Goal: Task Accomplishment & Management: Complete application form

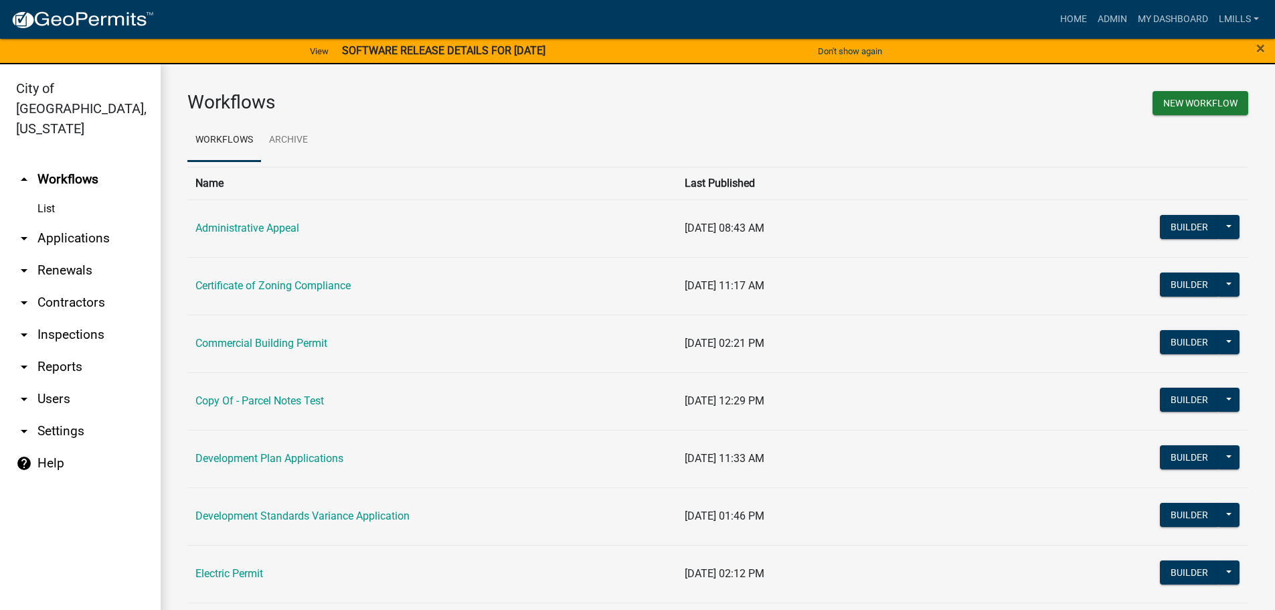
click at [80, 222] on link "arrow_drop_down Applications" at bounding box center [80, 238] width 161 height 32
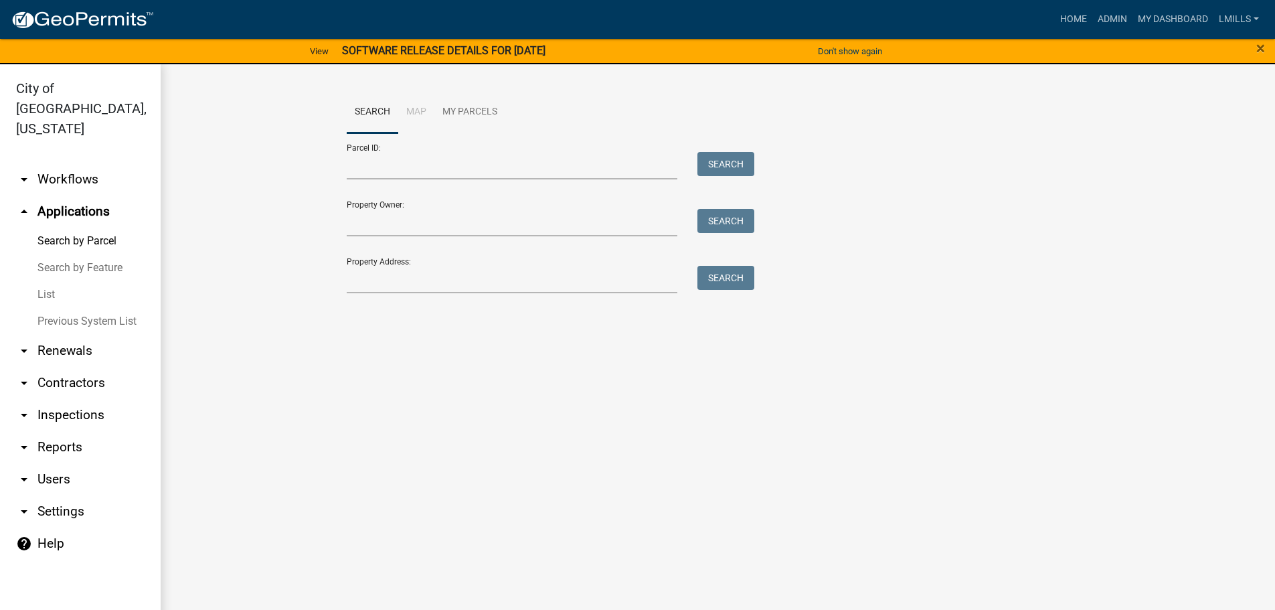
click at [42, 281] on link "List" at bounding box center [80, 294] width 161 height 27
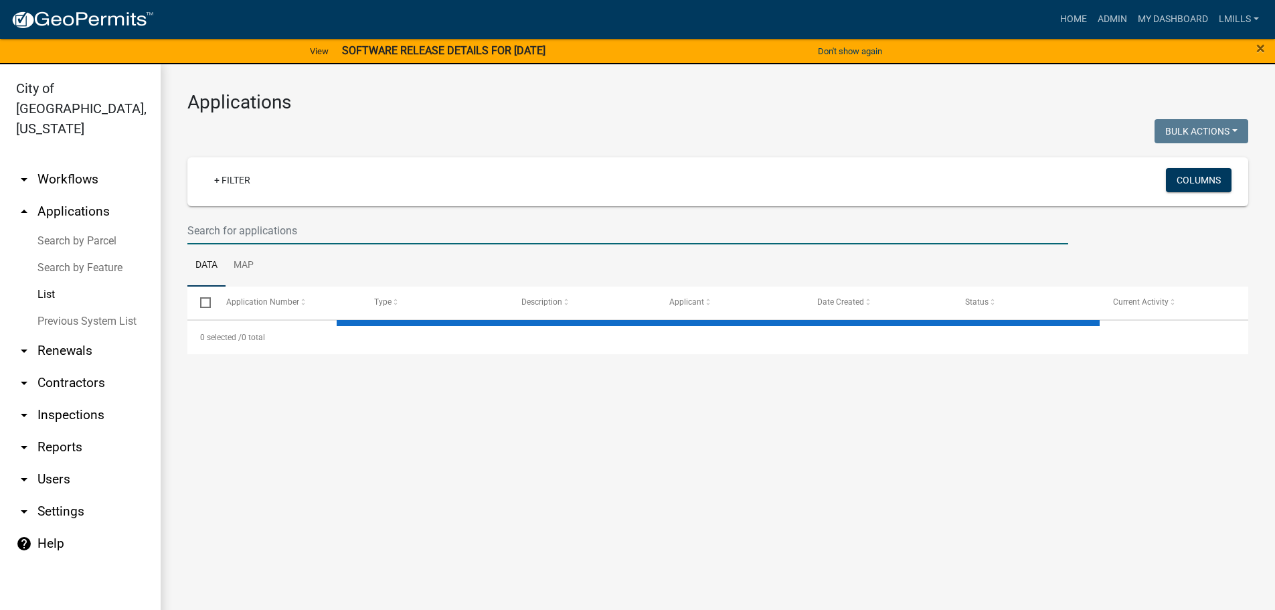
click at [363, 230] on input "text" at bounding box center [627, 230] width 881 height 27
select select "3: 100"
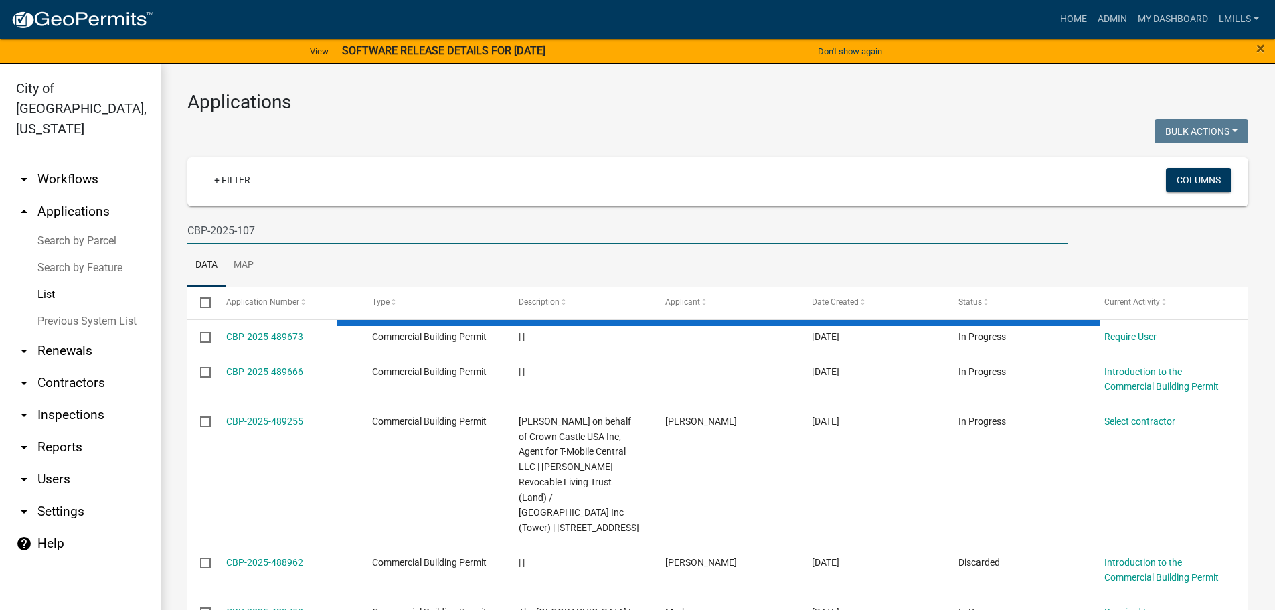
type input "CBP-2025-107"
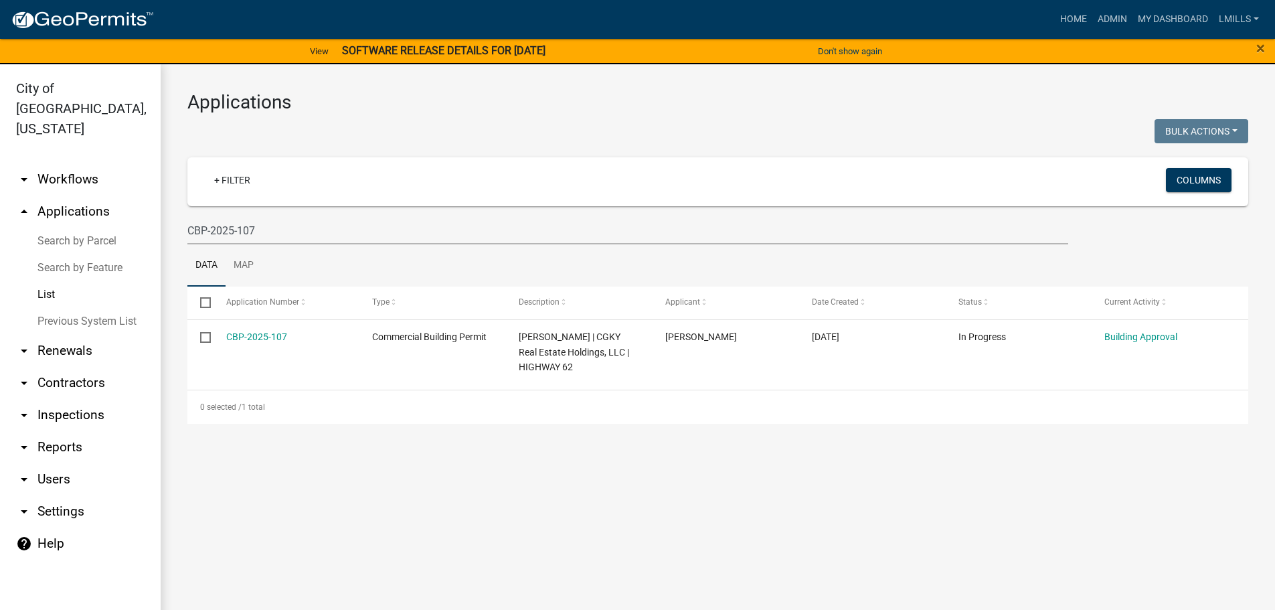
click at [90, 196] on link "arrow_drop_up Applications" at bounding box center [80, 212] width 161 height 32
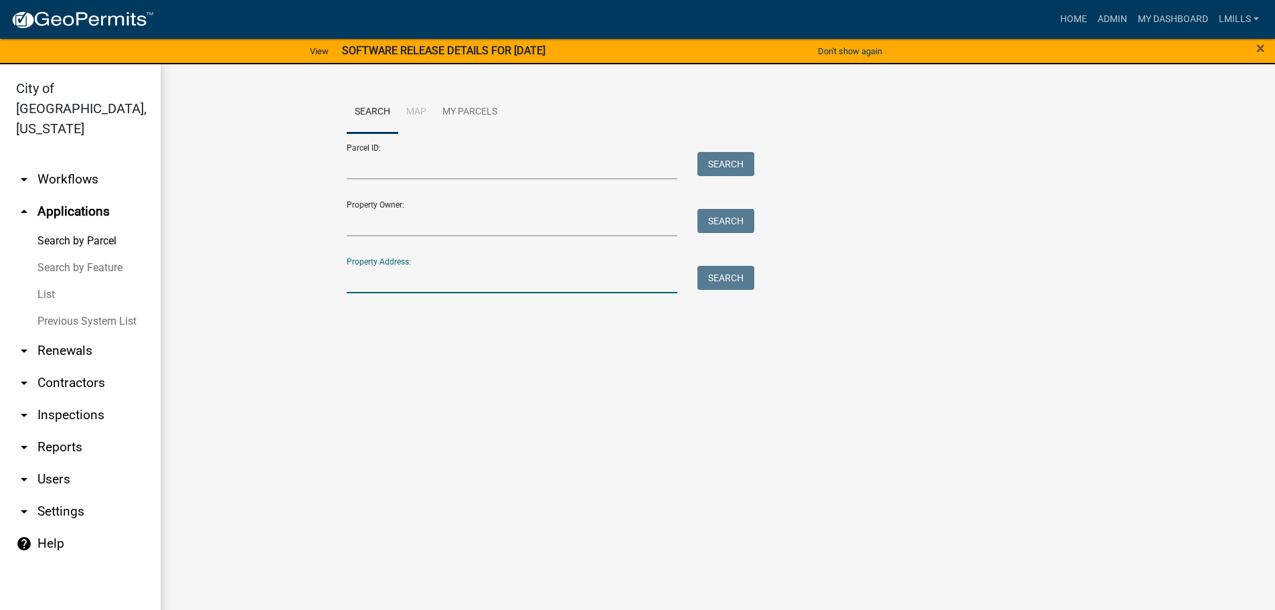
click at [416, 279] on input "Property Address:" at bounding box center [512, 279] width 331 height 27
type input "300 Hilton"
click at [730, 281] on button "Search" at bounding box center [726, 278] width 57 height 24
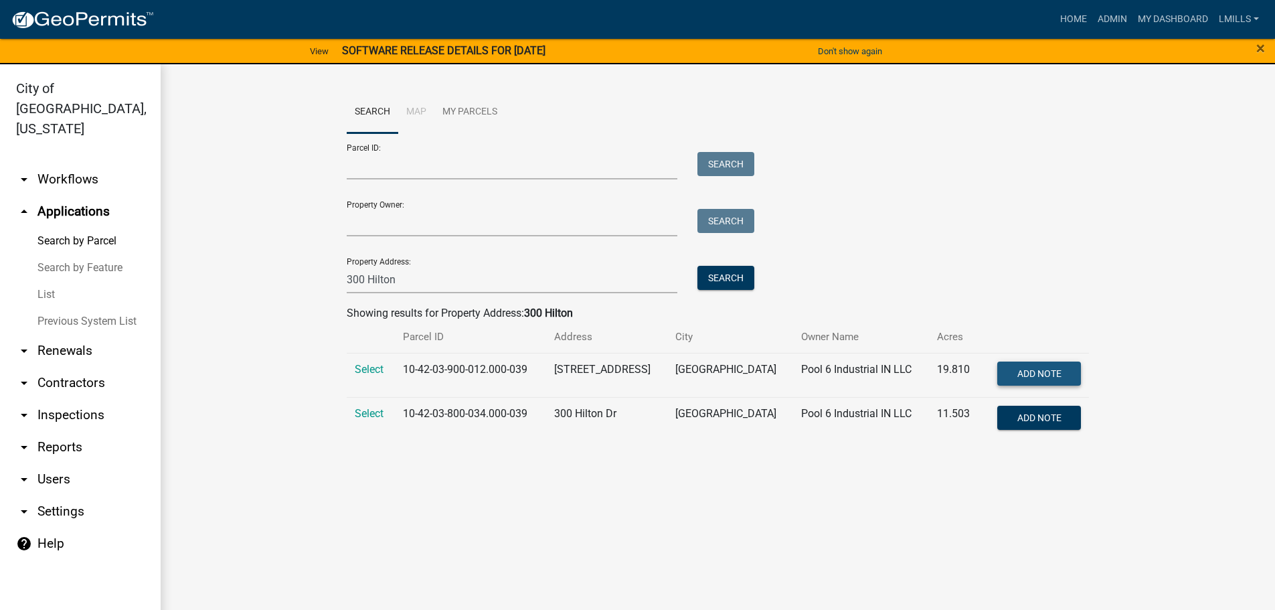
click at [1044, 372] on span "Add Note" at bounding box center [1040, 373] width 44 height 11
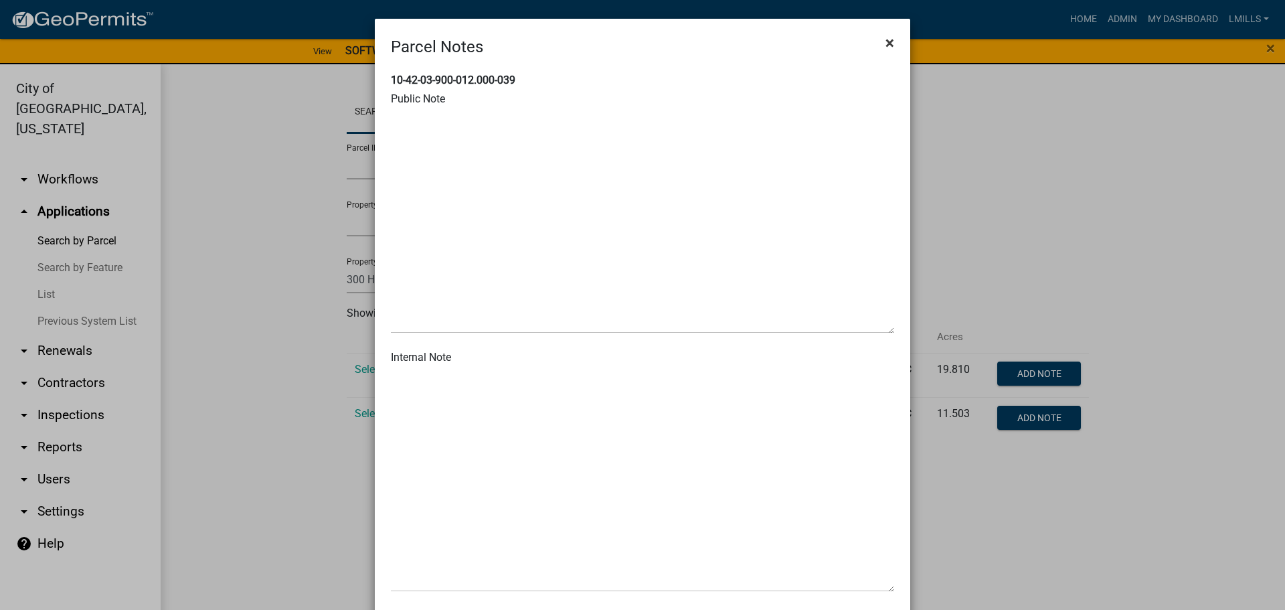
click at [889, 41] on span "×" at bounding box center [890, 42] width 9 height 19
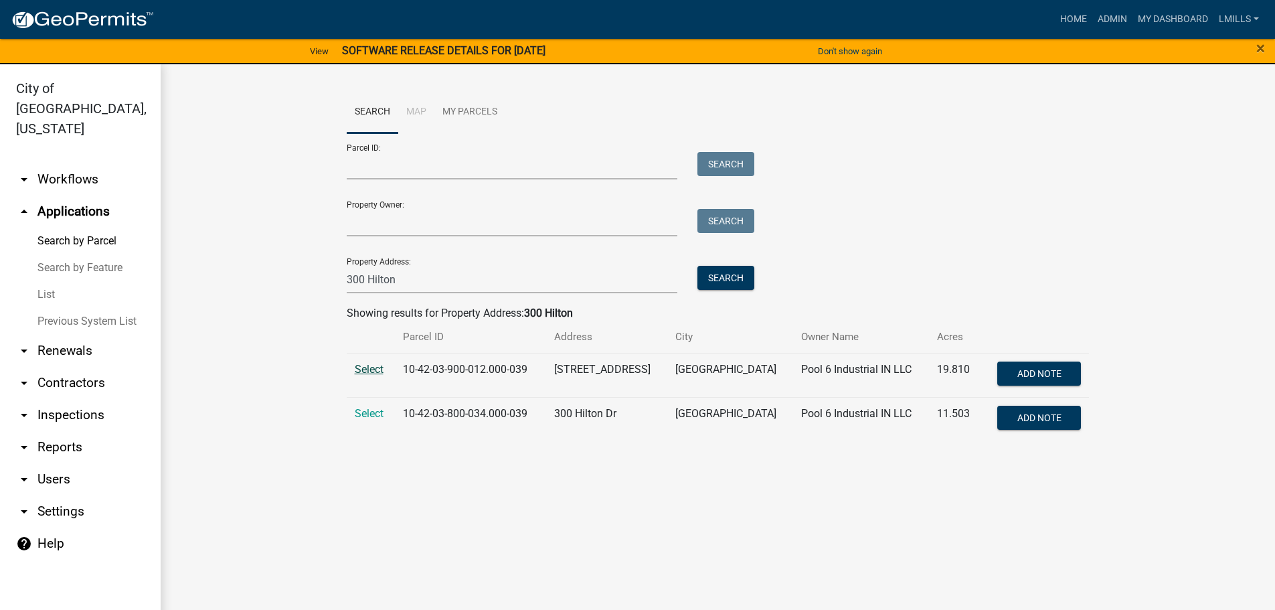
click at [362, 370] on span "Select" at bounding box center [369, 369] width 29 height 13
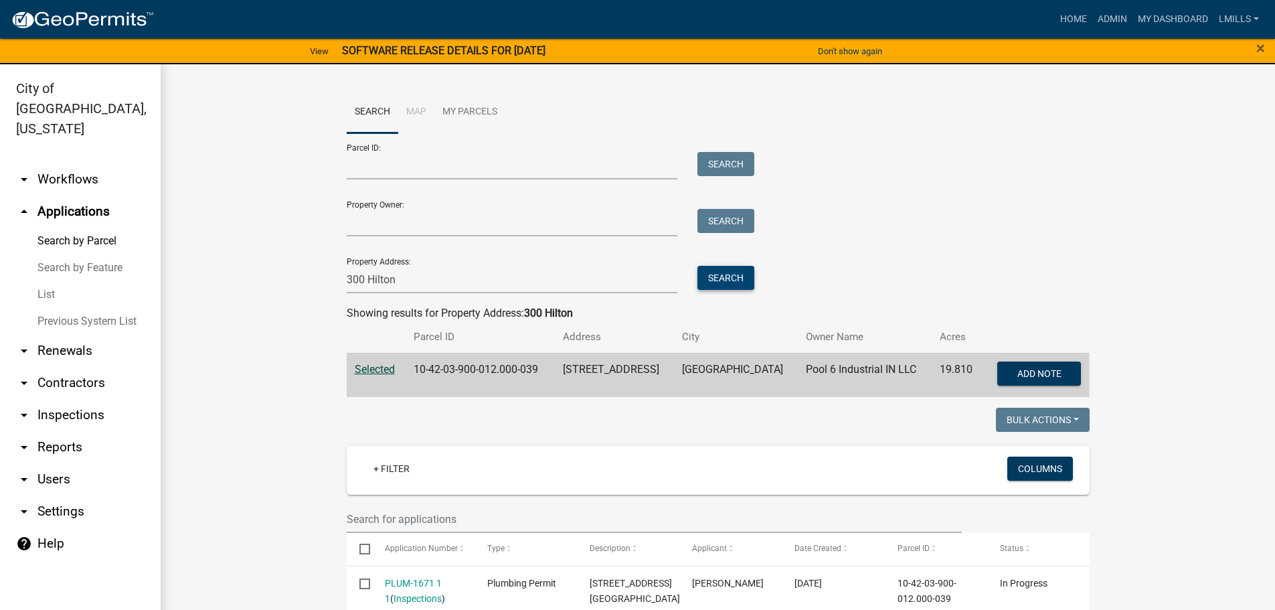
click at [714, 282] on button "Search" at bounding box center [726, 278] width 57 height 24
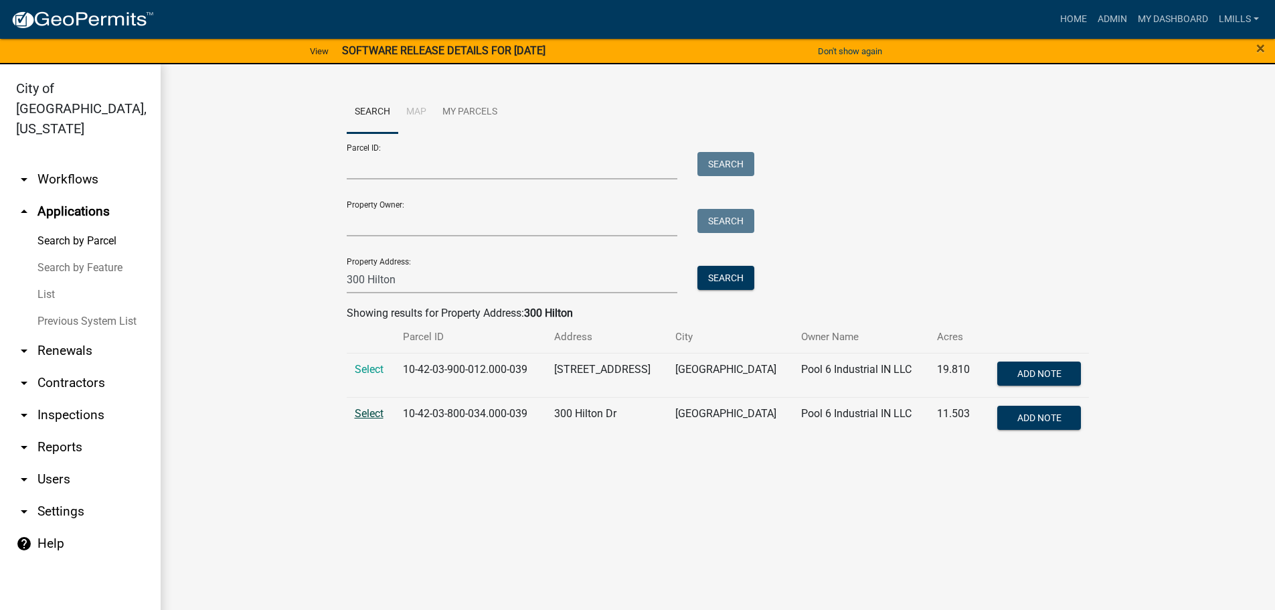
click at [366, 413] on span "Select" at bounding box center [369, 413] width 29 height 13
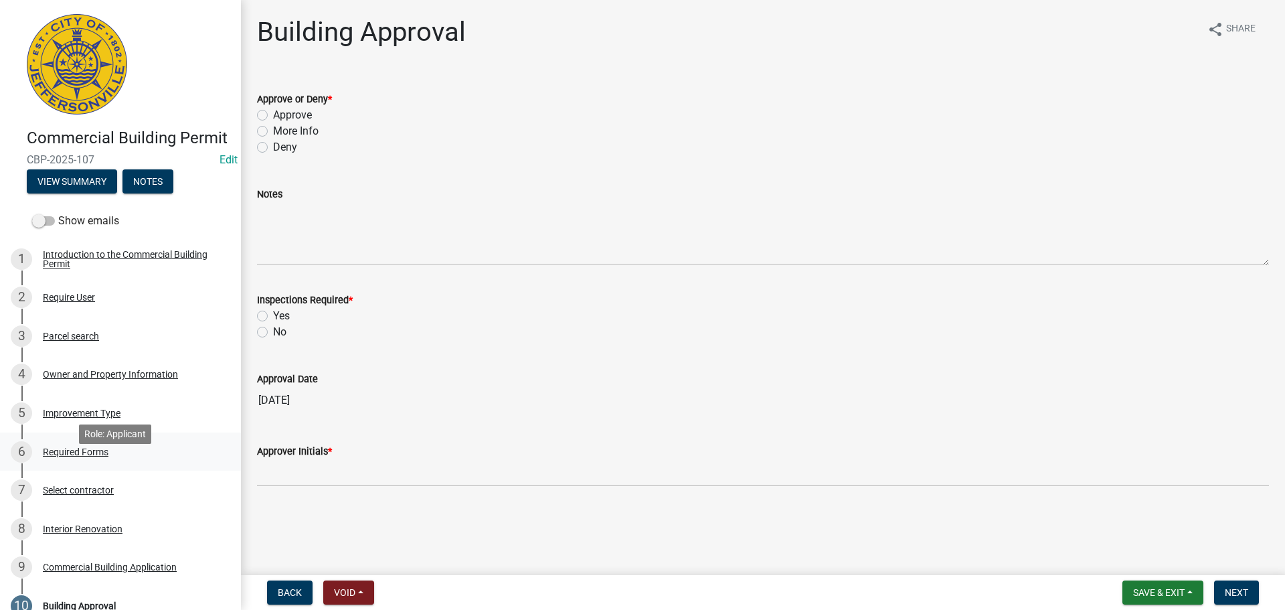
click at [78, 457] on div "Required Forms" at bounding box center [76, 451] width 66 height 9
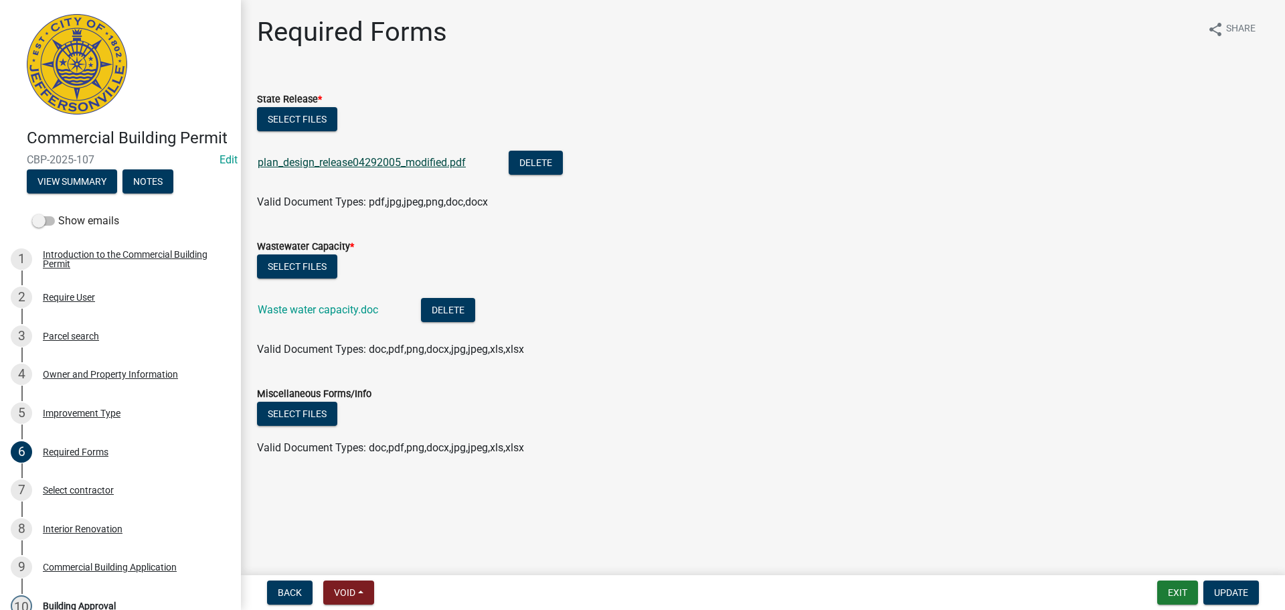
click at [392, 163] on link "plan_design_release04292005_modified.pdf" at bounding box center [362, 162] width 208 height 13
click at [325, 311] on link "Waste water capacity.doc" at bounding box center [318, 309] width 121 height 13
click at [309, 261] on button "Select files" at bounding box center [297, 266] width 80 height 24
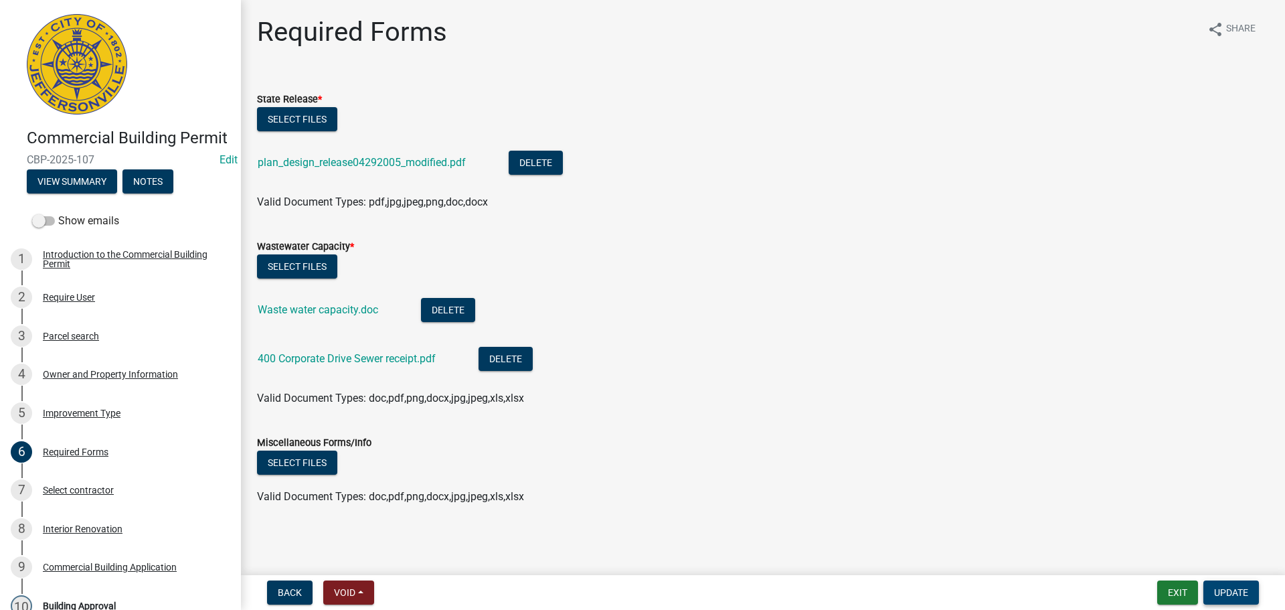
click at [1227, 595] on span "Update" at bounding box center [1232, 592] width 34 height 11
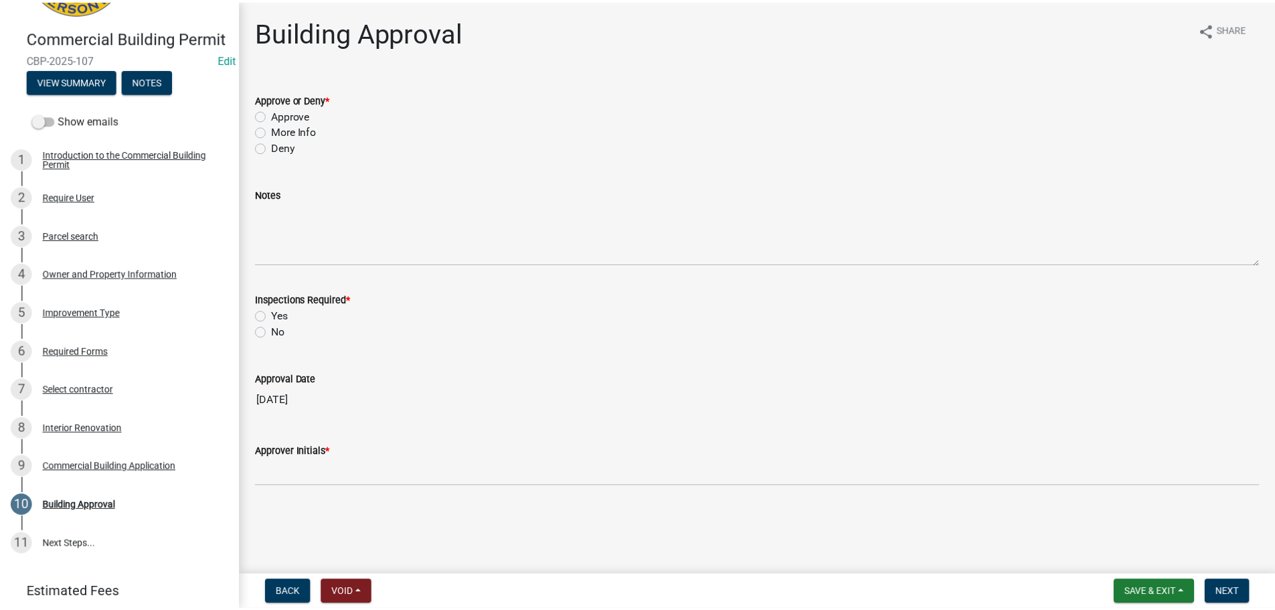
scroll to position [134, 0]
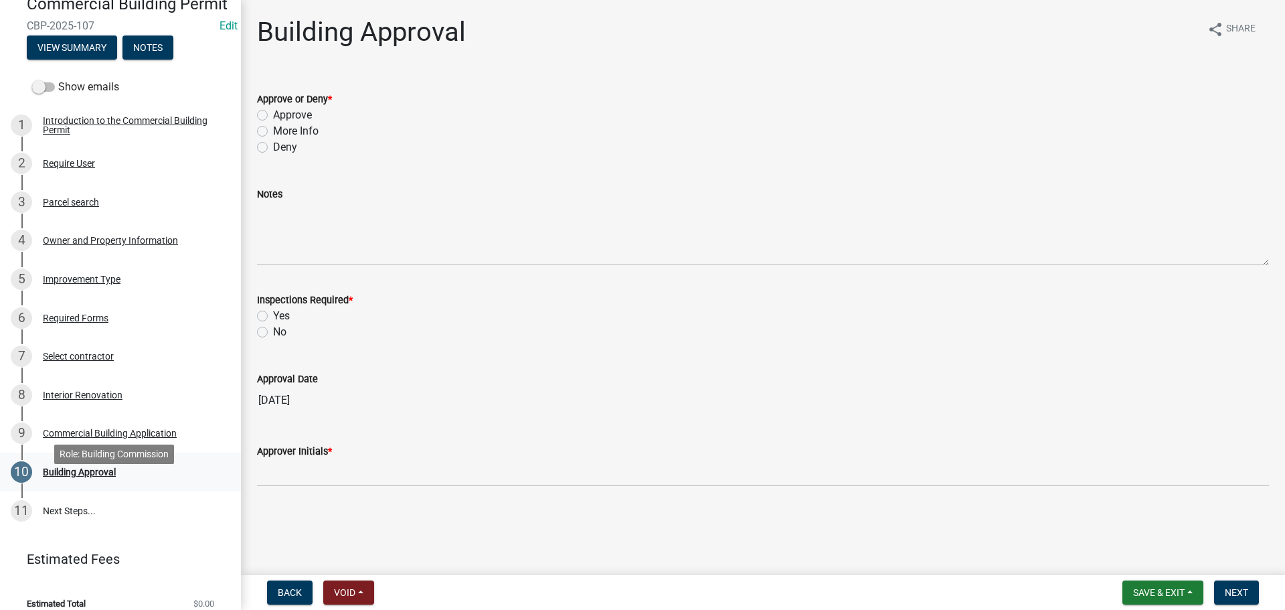
click at [92, 477] on div "Building Approval" at bounding box center [79, 471] width 73 height 9
click at [299, 117] on label "Approve" at bounding box center [292, 115] width 39 height 16
click at [282, 116] on input "Approve" at bounding box center [277, 111] width 9 height 9
radio input "true"
click at [276, 315] on label "Yes" at bounding box center [281, 316] width 17 height 16
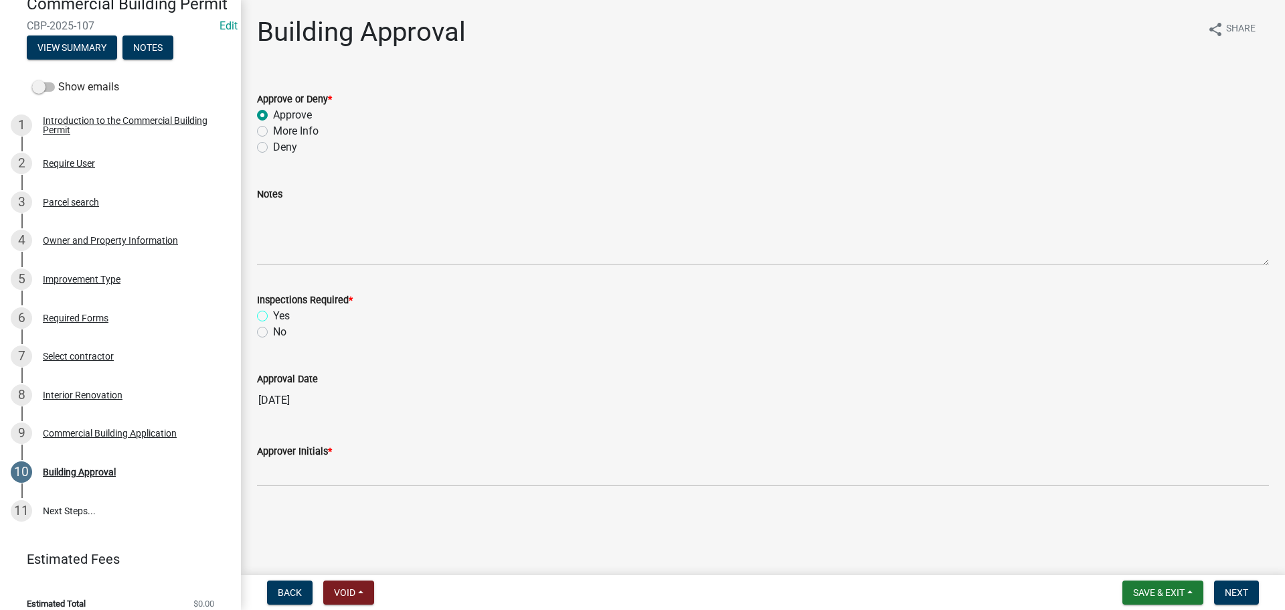
click at [276, 315] on input "Yes" at bounding box center [277, 312] width 9 height 9
radio input "true"
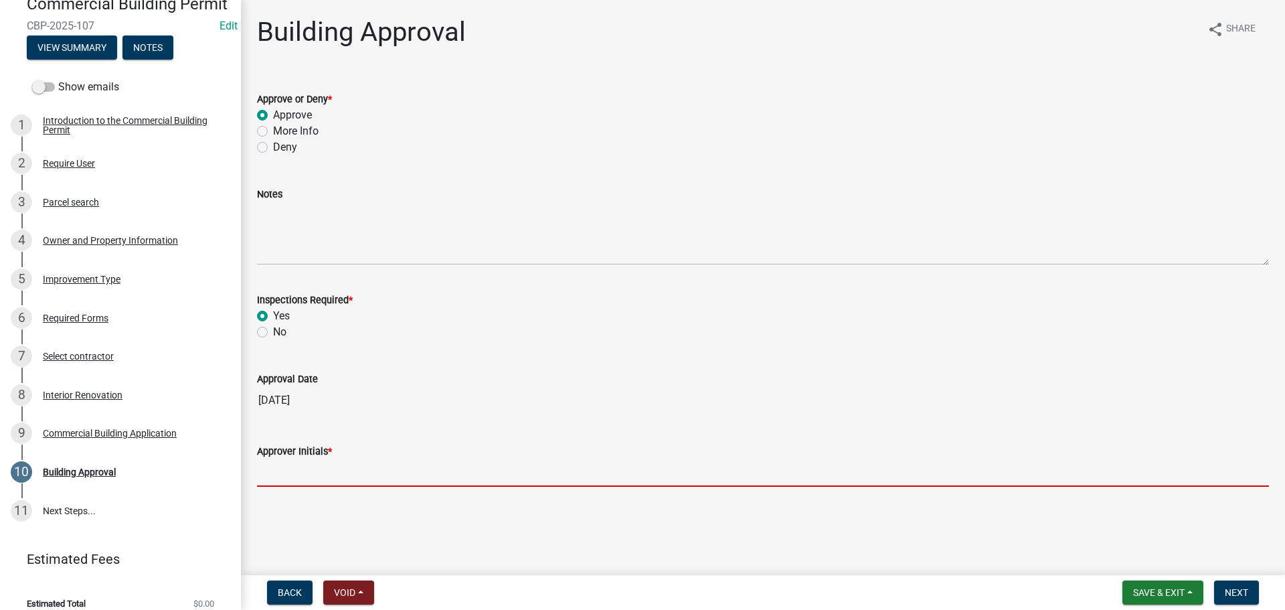
click at [323, 476] on input "Approver Initials *" at bounding box center [763, 472] width 1012 height 27
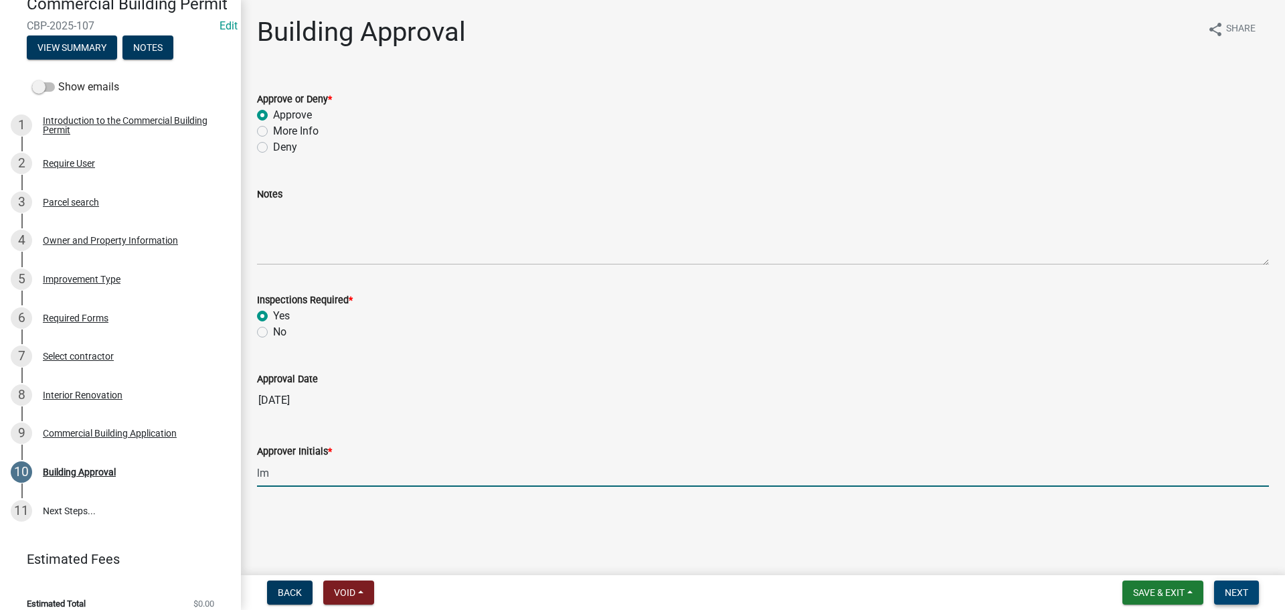
type input "lm"
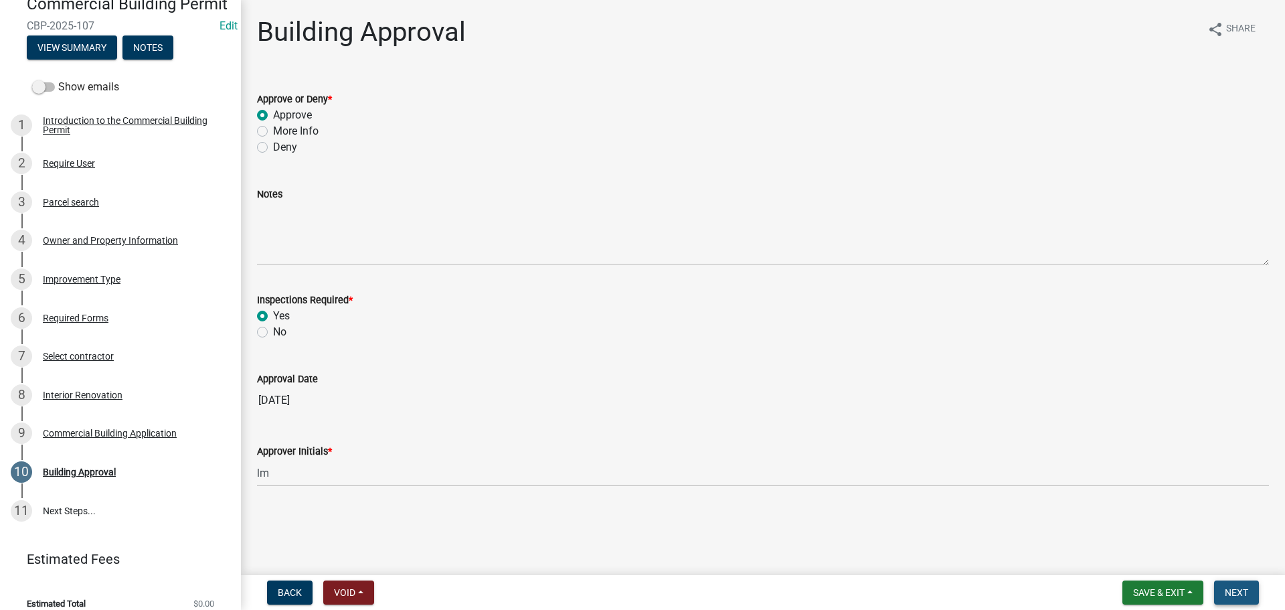
click at [1231, 588] on span "Next" at bounding box center [1236, 592] width 23 height 11
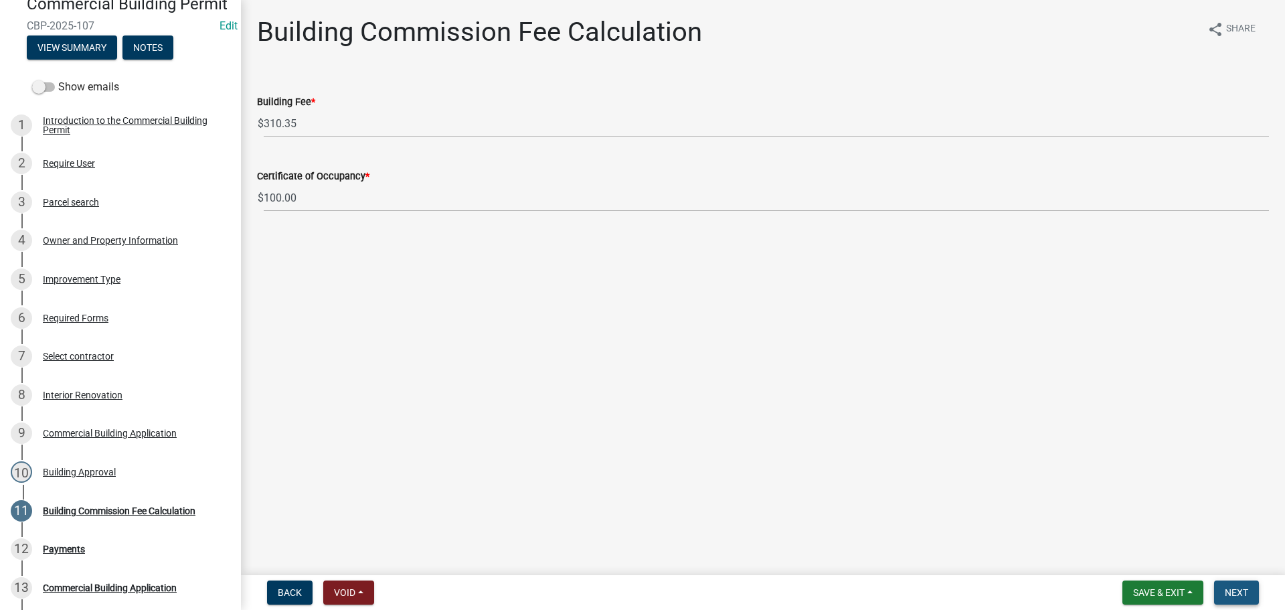
click at [1240, 589] on span "Next" at bounding box center [1236, 592] width 23 height 11
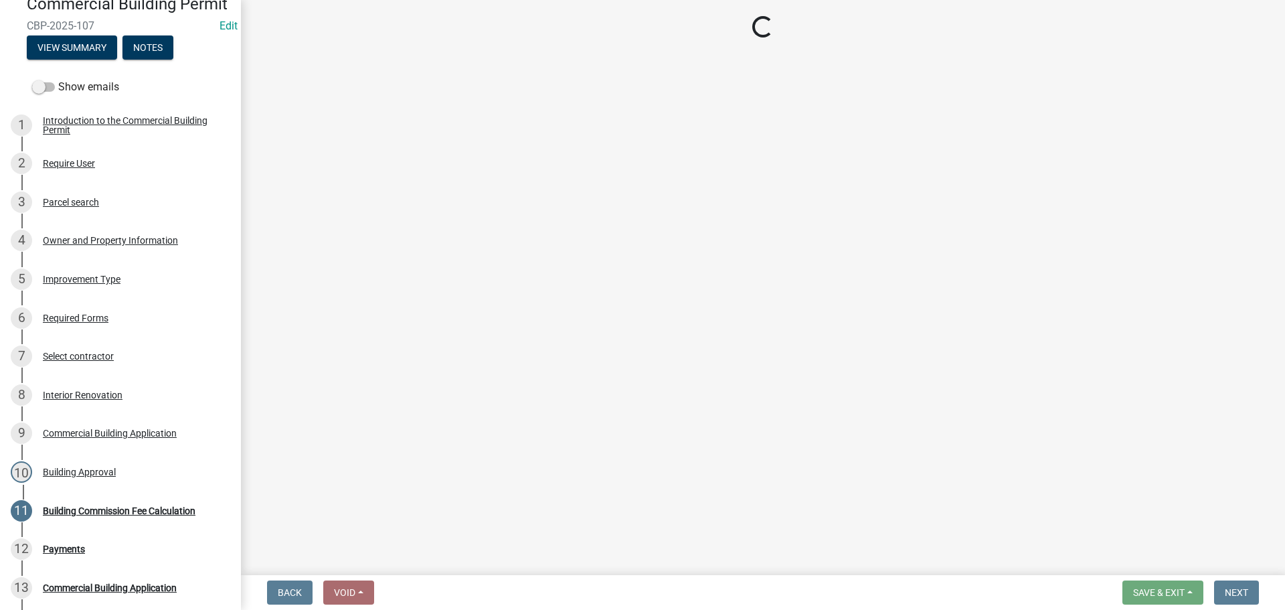
select select "3: 3"
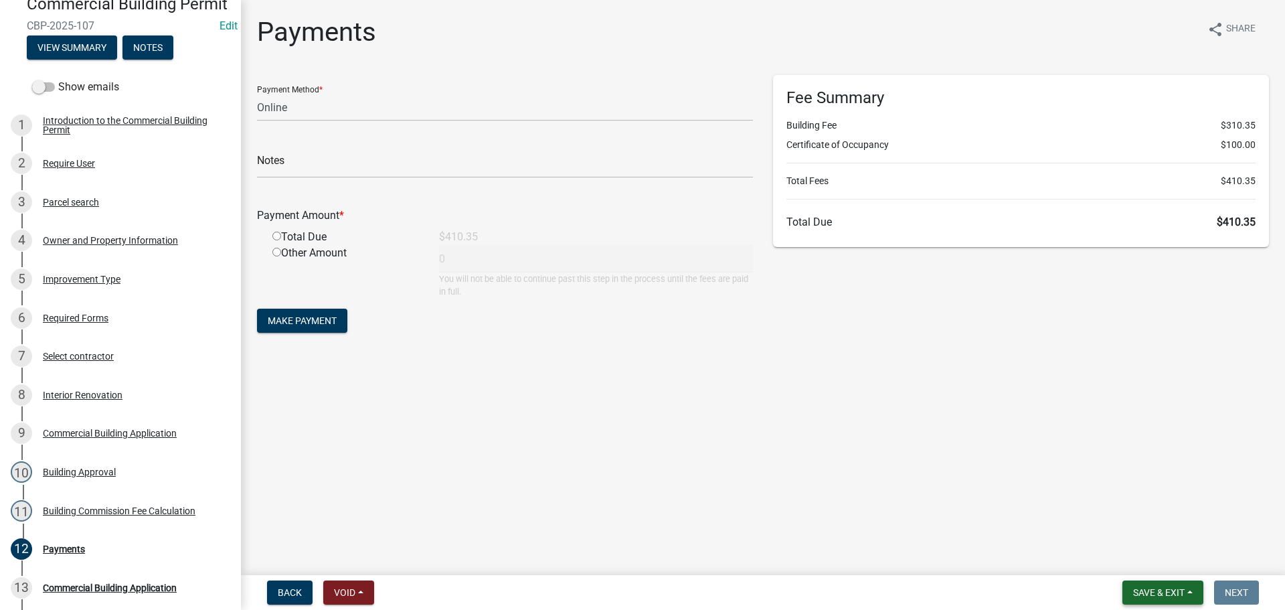
click at [1148, 582] on button "Save & Exit" at bounding box center [1163, 592] width 81 height 24
click at [1152, 557] on button "Save & Exit" at bounding box center [1150, 558] width 107 height 32
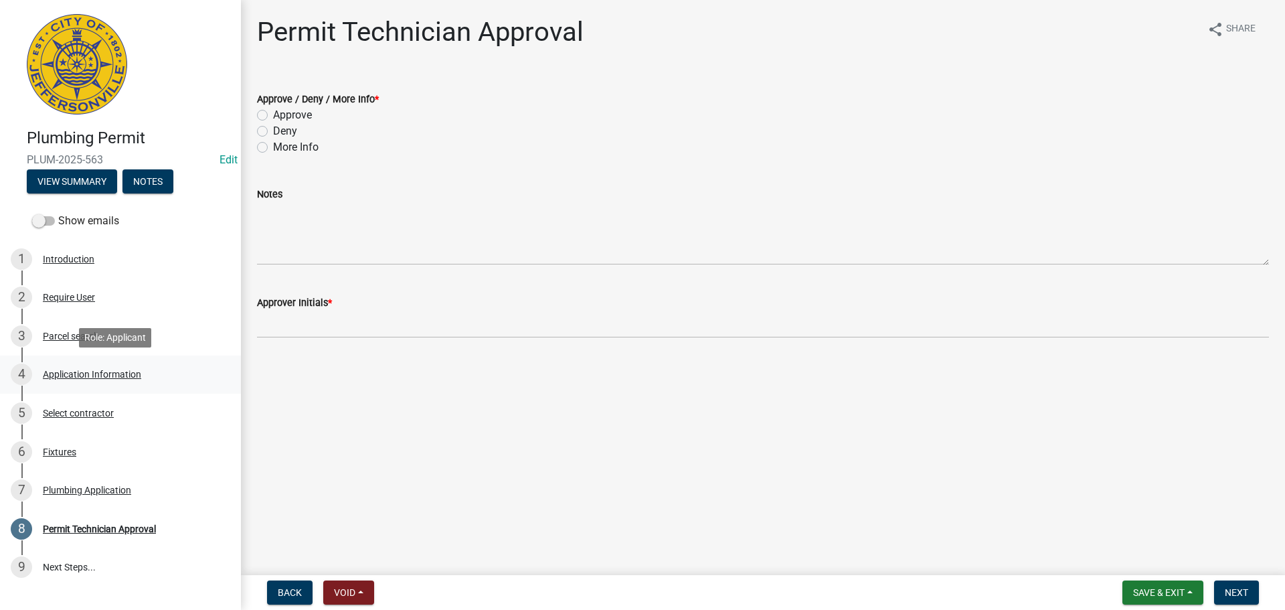
click at [82, 376] on div "Application Information" at bounding box center [92, 374] width 98 height 9
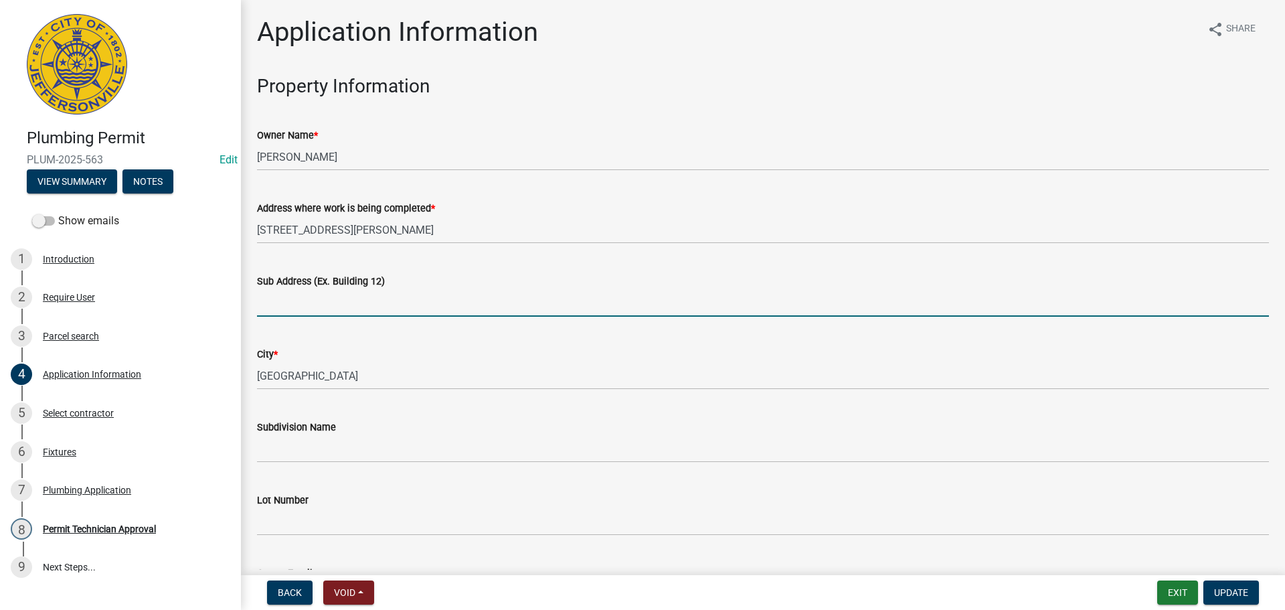
click at [333, 297] on input "Sub Address (Ex. Building 12)" at bounding box center [763, 302] width 1012 height 27
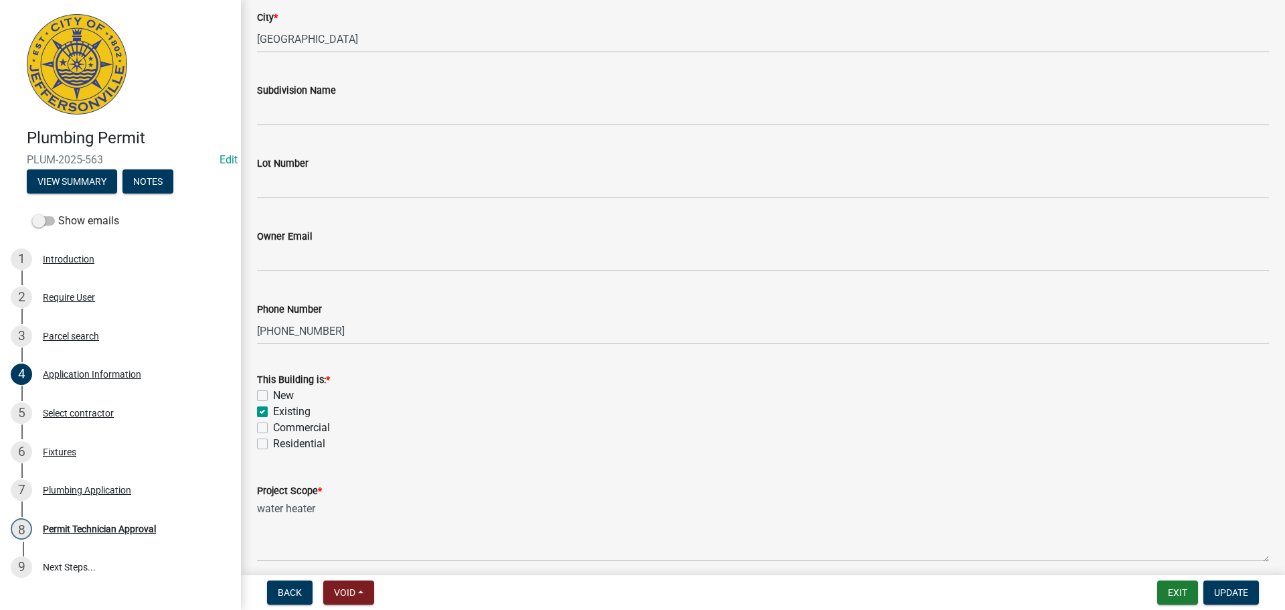
scroll to position [325, 0]
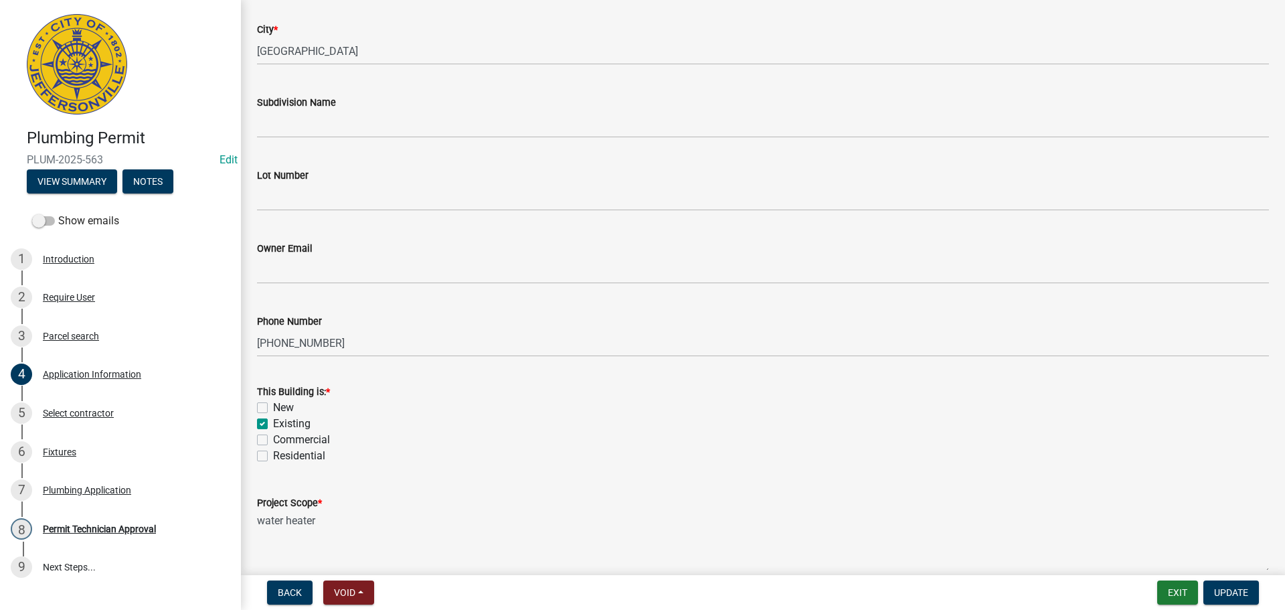
type input "311 Nicole Drive"
click at [307, 453] on label "Residential" at bounding box center [299, 456] width 52 height 16
click at [282, 453] on input "Residential" at bounding box center [277, 452] width 9 height 9
checkbox input "true"
checkbox input "false"
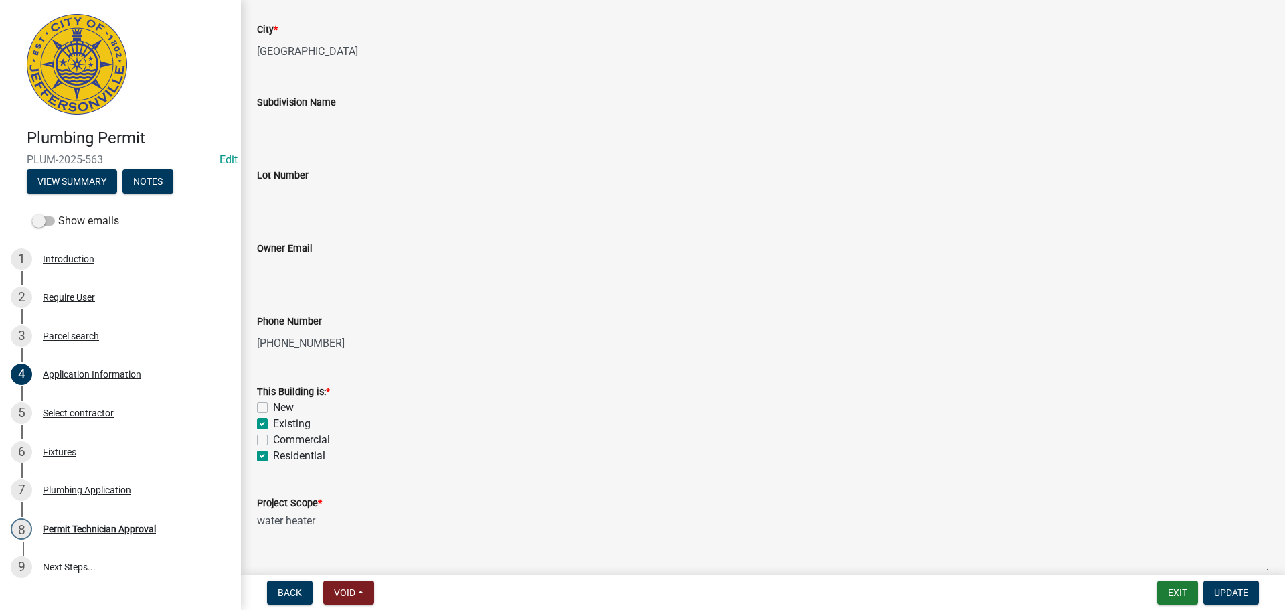
checkbox input "true"
checkbox input "false"
checkbox input "true"
click at [1241, 595] on span "Update" at bounding box center [1232, 592] width 34 height 11
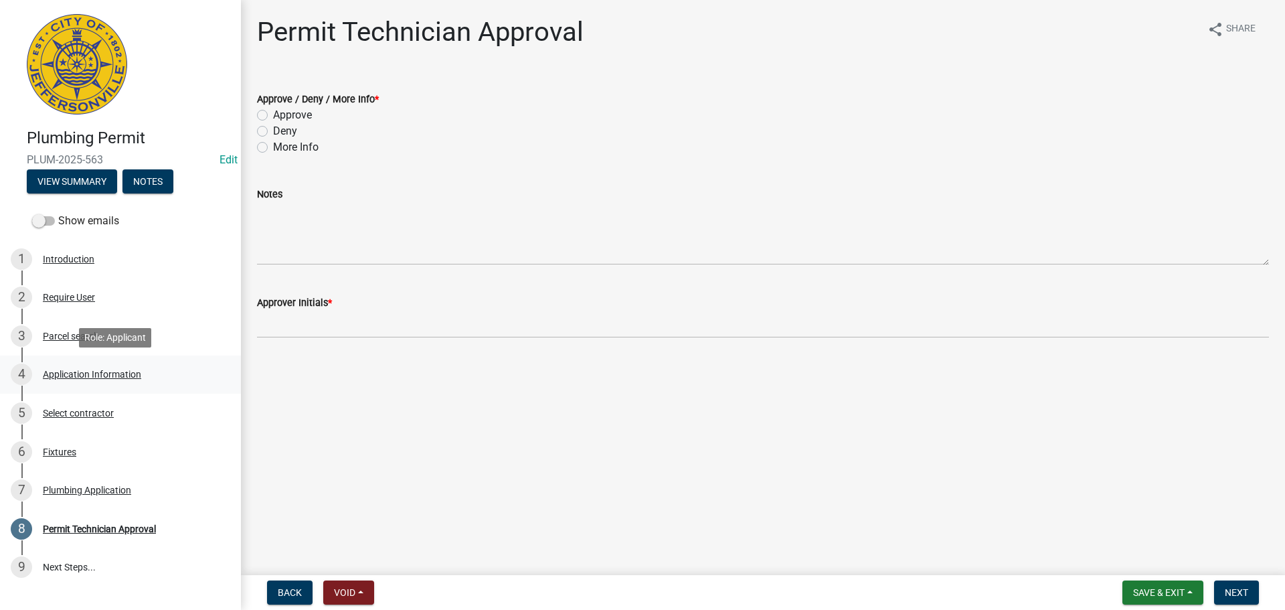
click at [80, 370] on div "Application Information" at bounding box center [92, 374] width 98 height 9
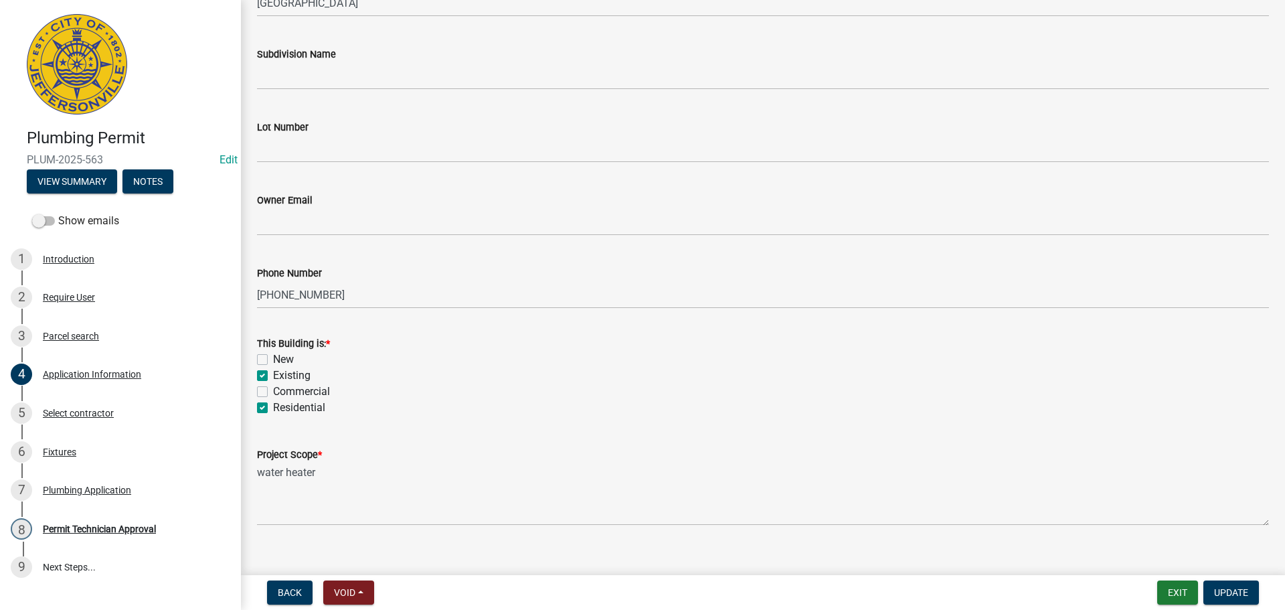
scroll to position [392, 0]
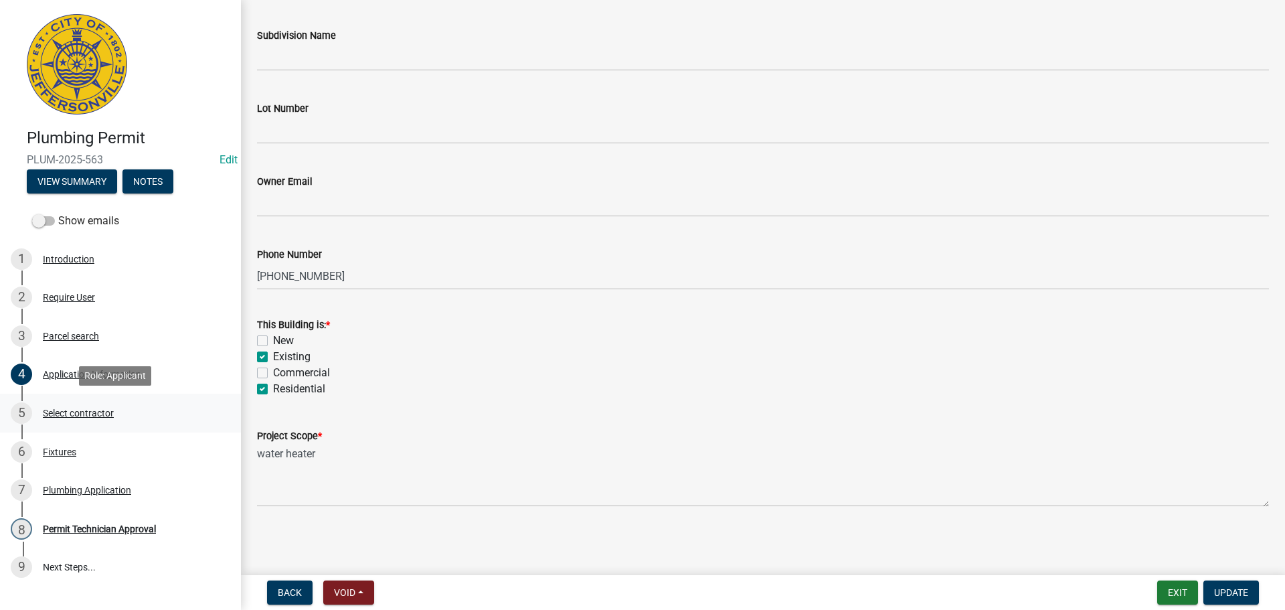
click at [88, 415] on div "Select contractor" at bounding box center [78, 412] width 71 height 9
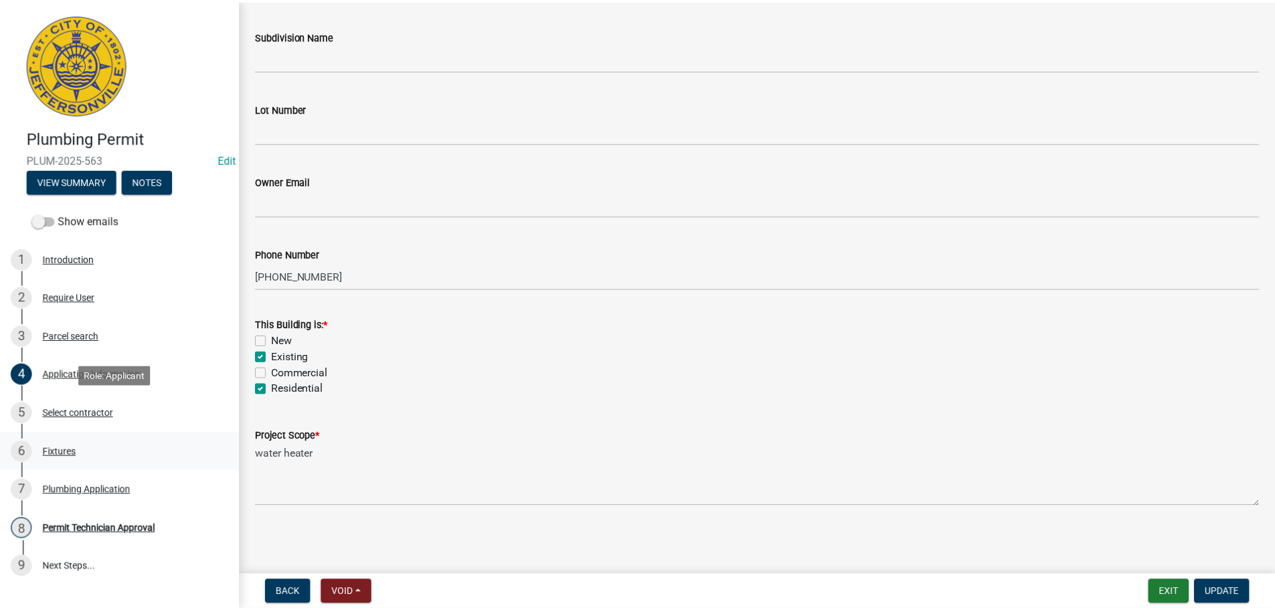
scroll to position [0, 0]
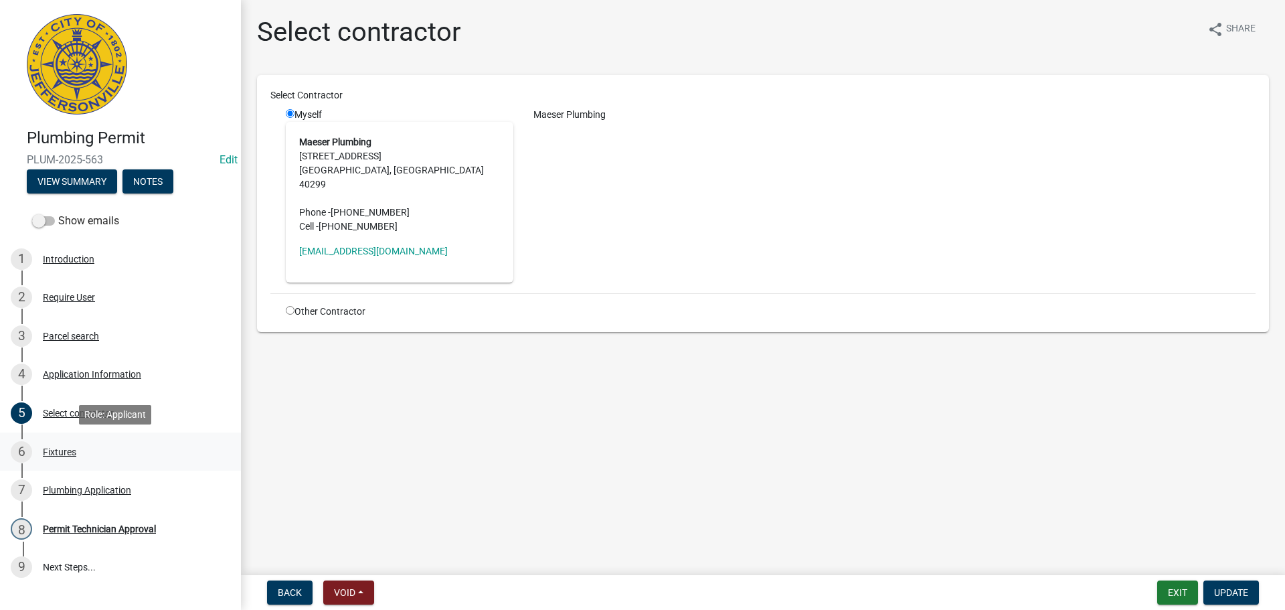
click at [57, 450] on div "Fixtures" at bounding box center [59, 451] width 33 height 9
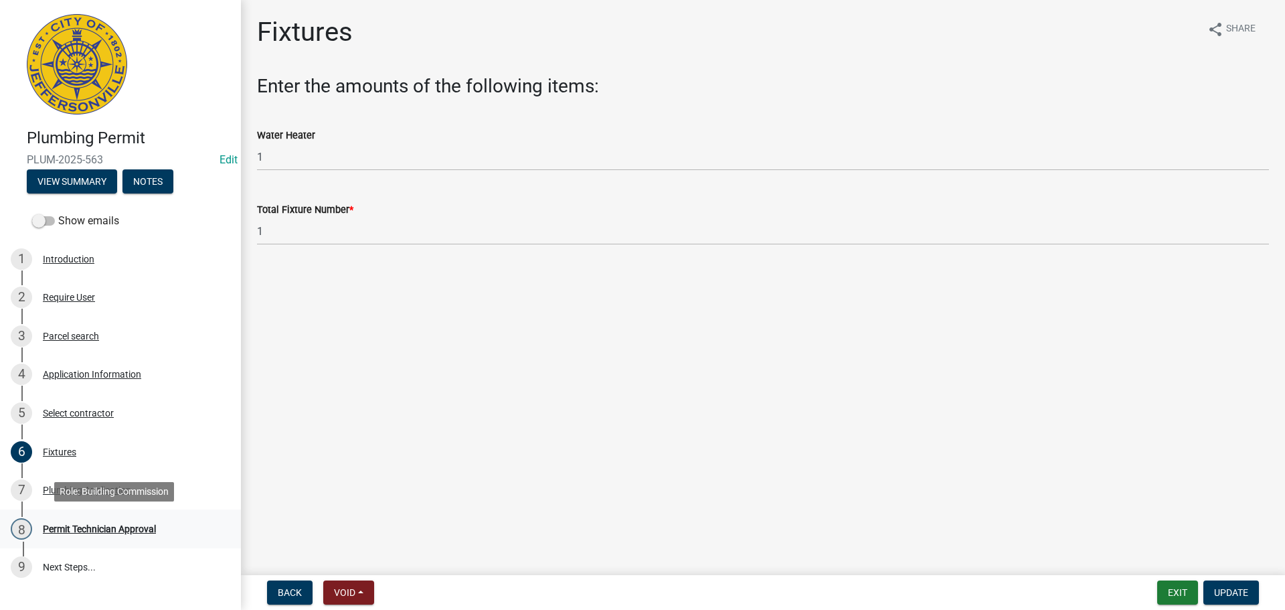
click at [73, 528] on div "Permit Technician Approval" at bounding box center [99, 528] width 113 height 9
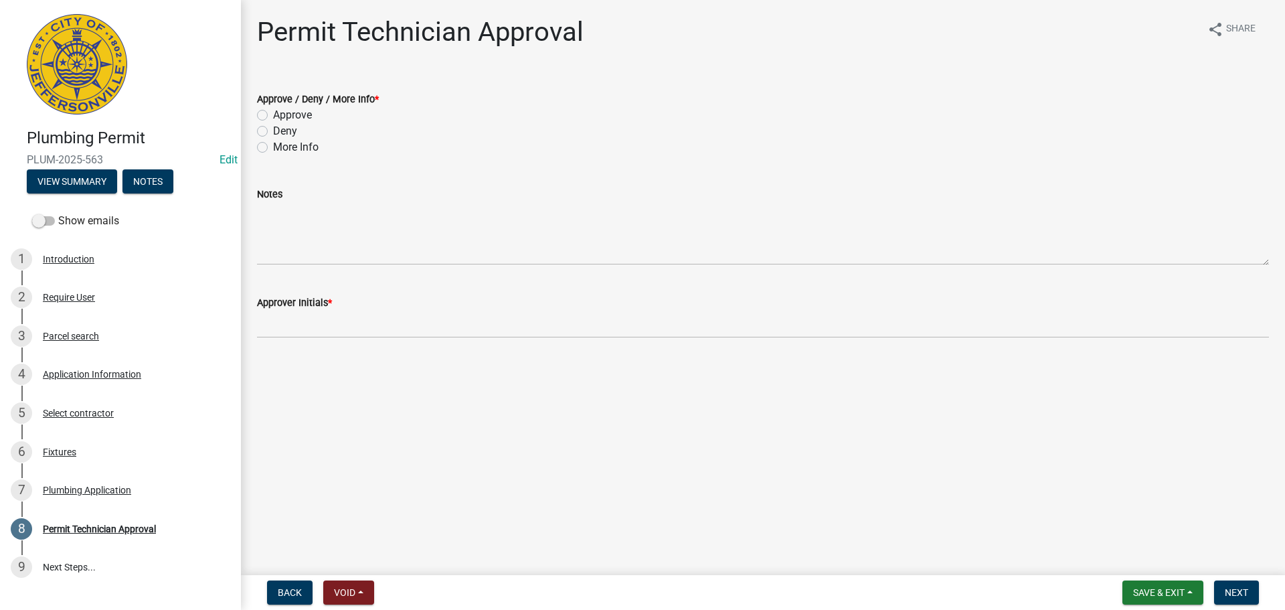
click at [303, 118] on label "Approve" at bounding box center [292, 115] width 39 height 16
click at [282, 116] on input "Approve" at bounding box center [277, 111] width 9 height 9
radio input "true"
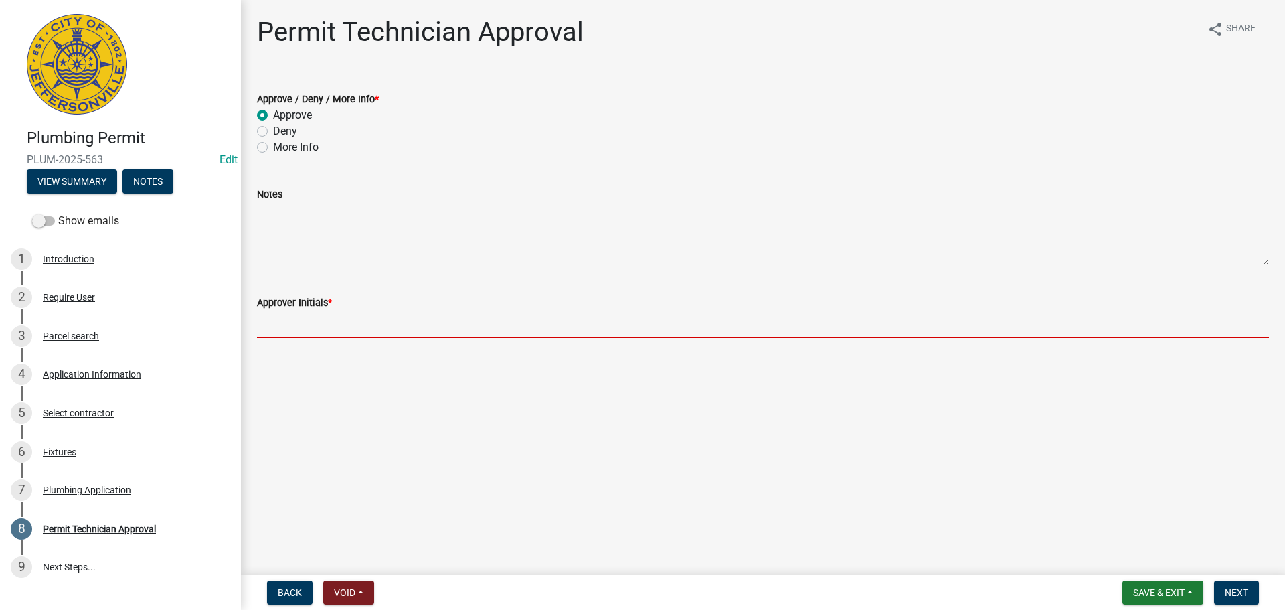
click at [307, 329] on input "Approver Initials *" at bounding box center [763, 324] width 1012 height 27
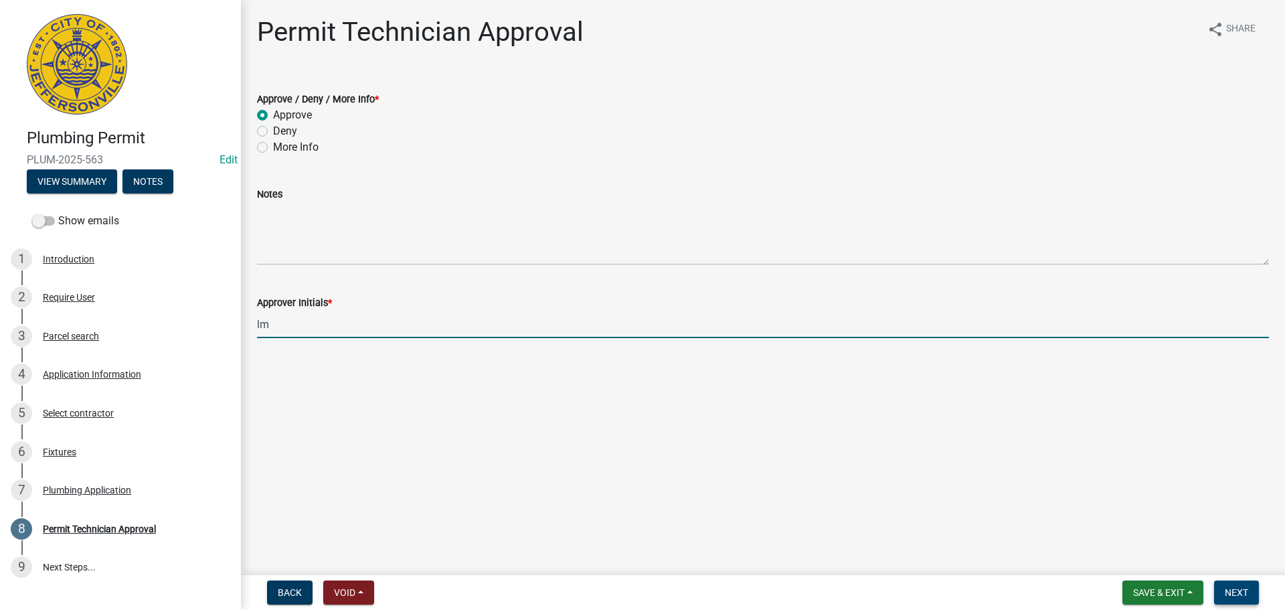
type input "lm"
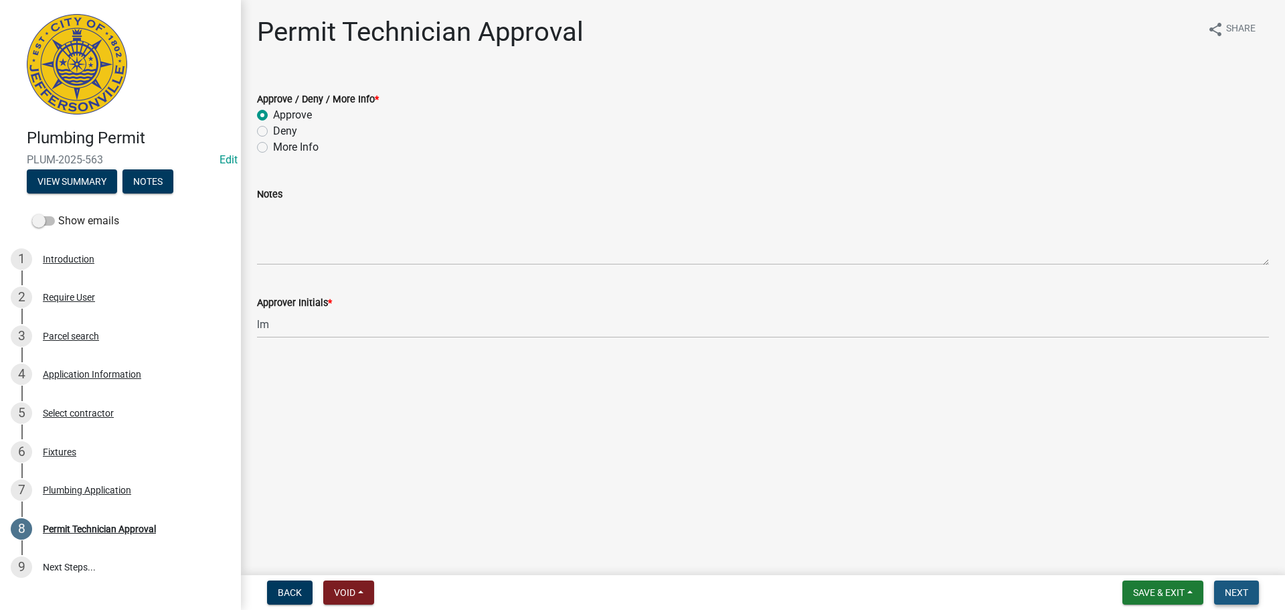
click at [1247, 593] on span "Next" at bounding box center [1236, 592] width 23 height 11
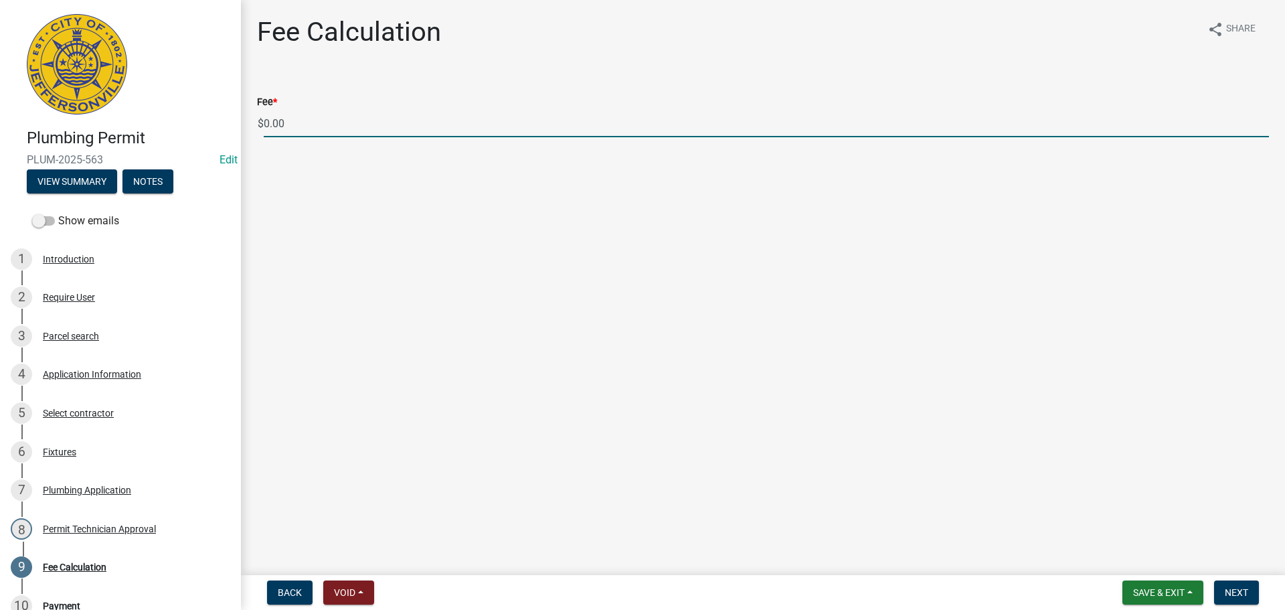
drag, startPoint x: 329, startPoint y: 119, endPoint x: 263, endPoint y: 133, distance: 67.0
click at [264, 132] on input "0.00" at bounding box center [767, 123] width 1006 height 27
type input "35.00"
click at [1240, 597] on span "Next" at bounding box center [1236, 592] width 23 height 11
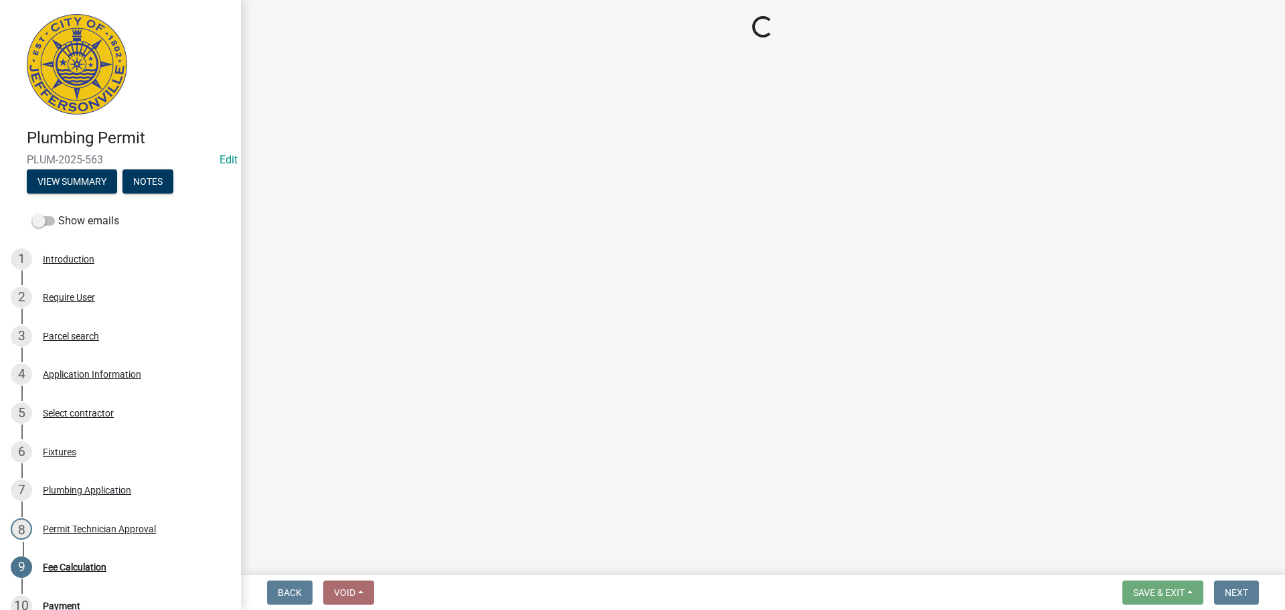
select select "3: 3"
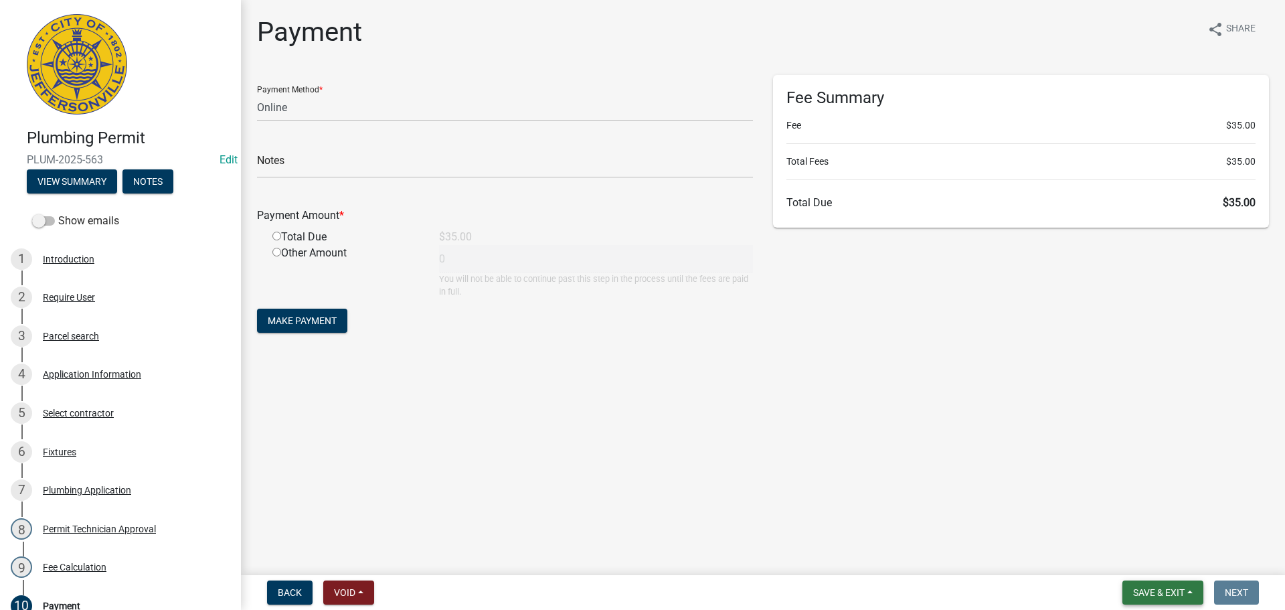
click at [1175, 593] on span "Save & Exit" at bounding box center [1160, 592] width 52 height 11
click at [1174, 562] on button "Save & Exit" at bounding box center [1150, 558] width 107 height 32
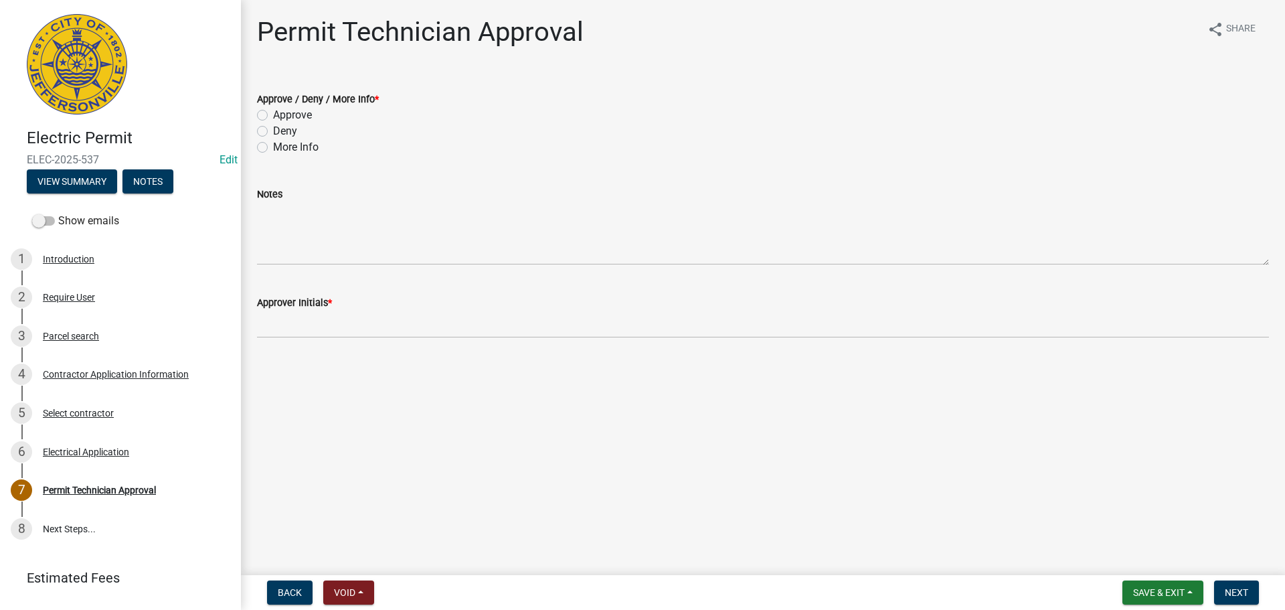
click at [310, 119] on label "Approve" at bounding box center [292, 115] width 39 height 16
click at [282, 116] on input "Approve" at bounding box center [277, 111] width 9 height 9
radio input "true"
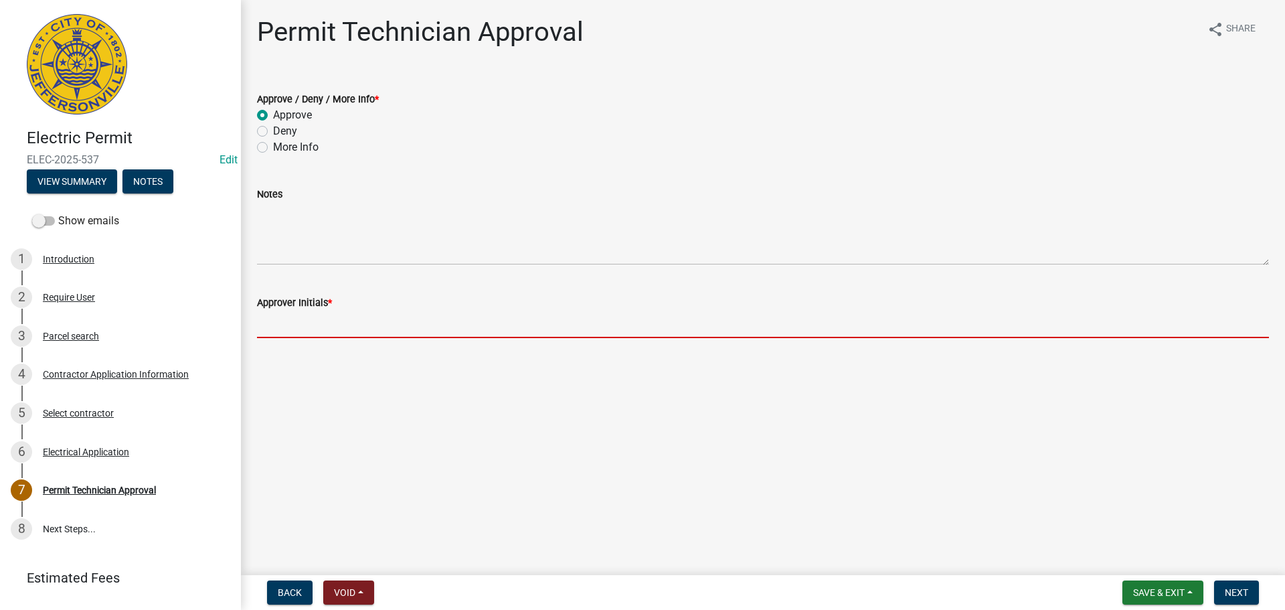
click at [316, 323] on input "Approver Initials *" at bounding box center [763, 324] width 1012 height 27
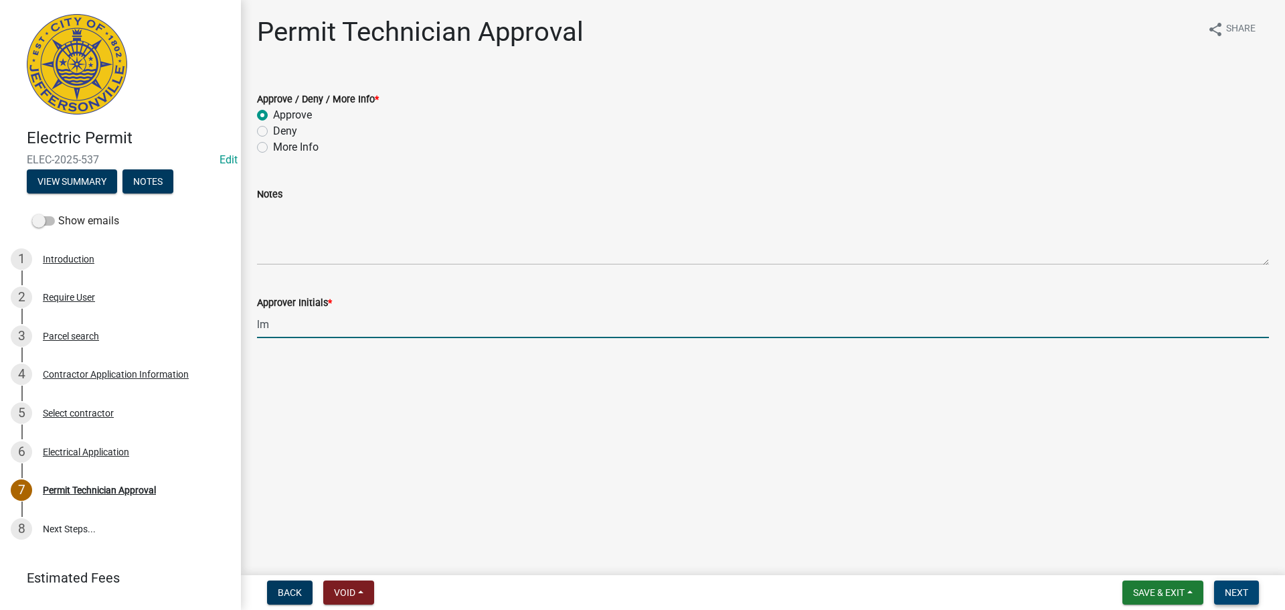
type input "lm"
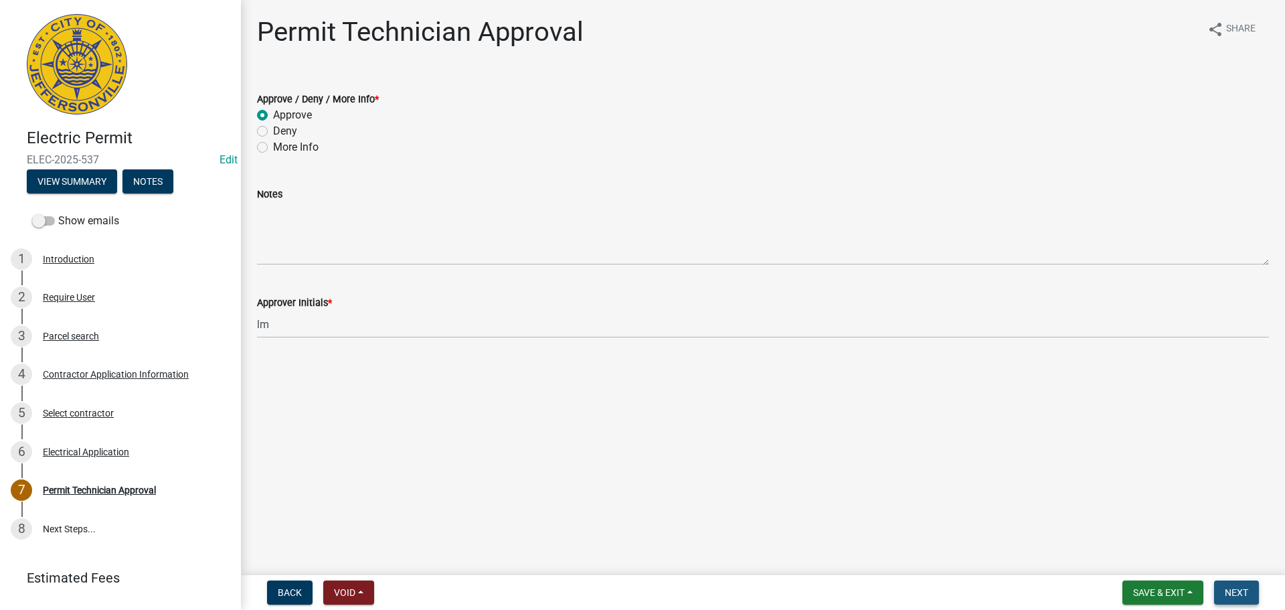
click at [1237, 598] on span "Next" at bounding box center [1236, 592] width 23 height 11
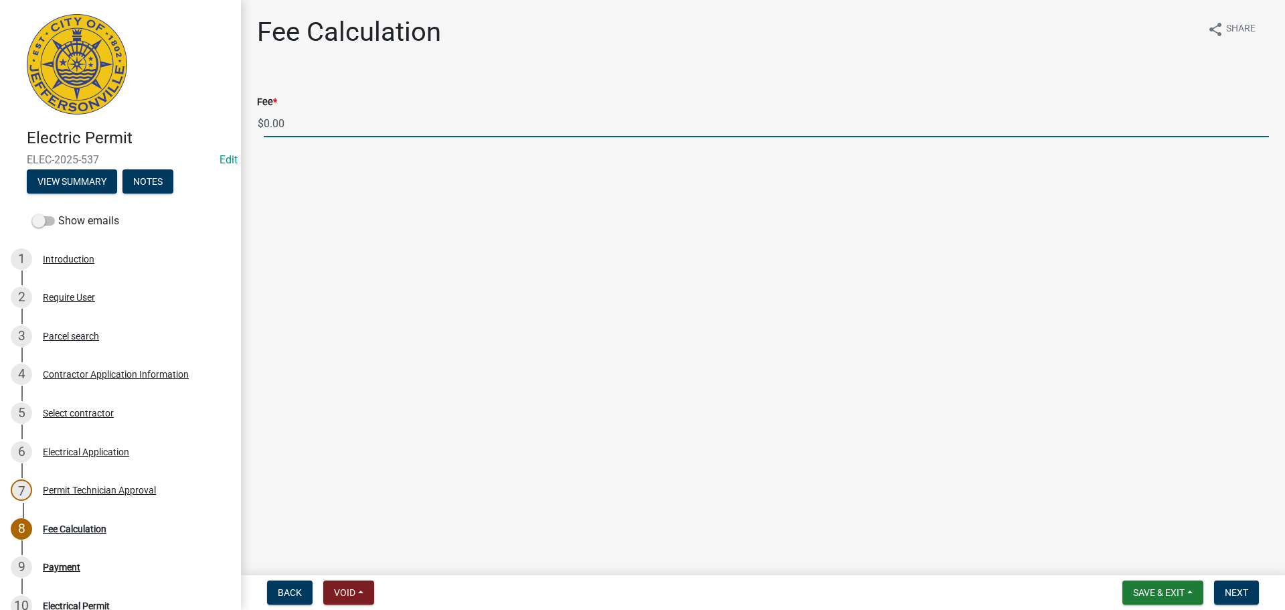
drag, startPoint x: 349, startPoint y: 133, endPoint x: 242, endPoint y: 125, distance: 108.0
click at [242, 125] on div "Fee Calculation share Share Fee * $ 0.00" at bounding box center [763, 88] width 1044 height 145
type input "70.00"
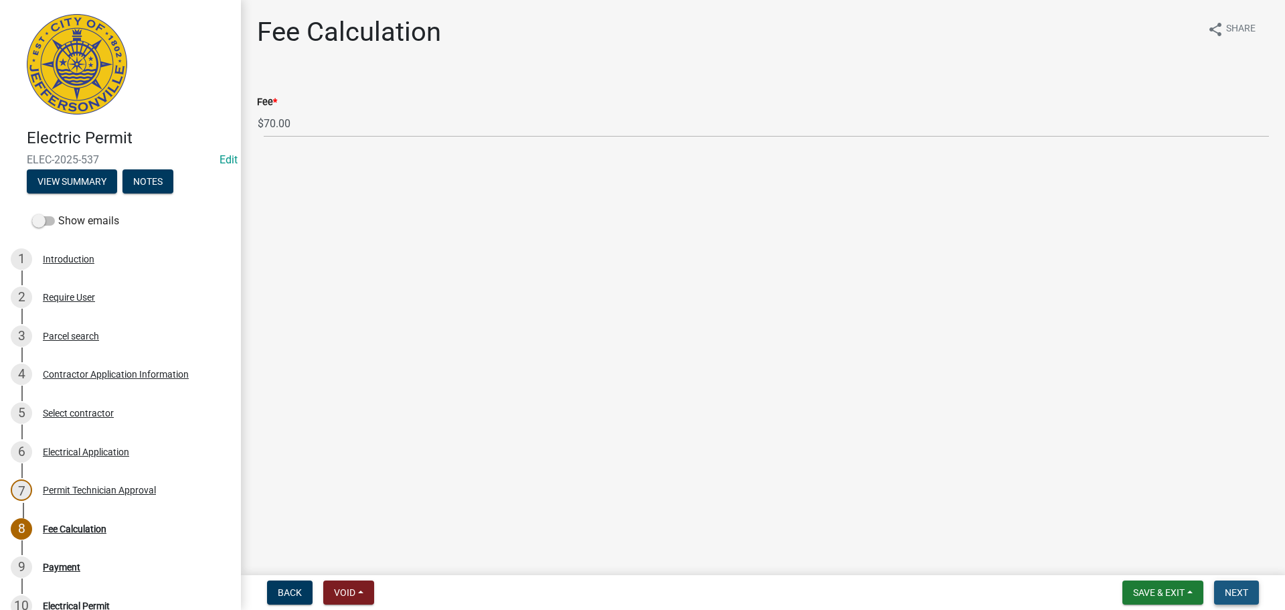
click at [1235, 587] on span "Next" at bounding box center [1236, 592] width 23 height 11
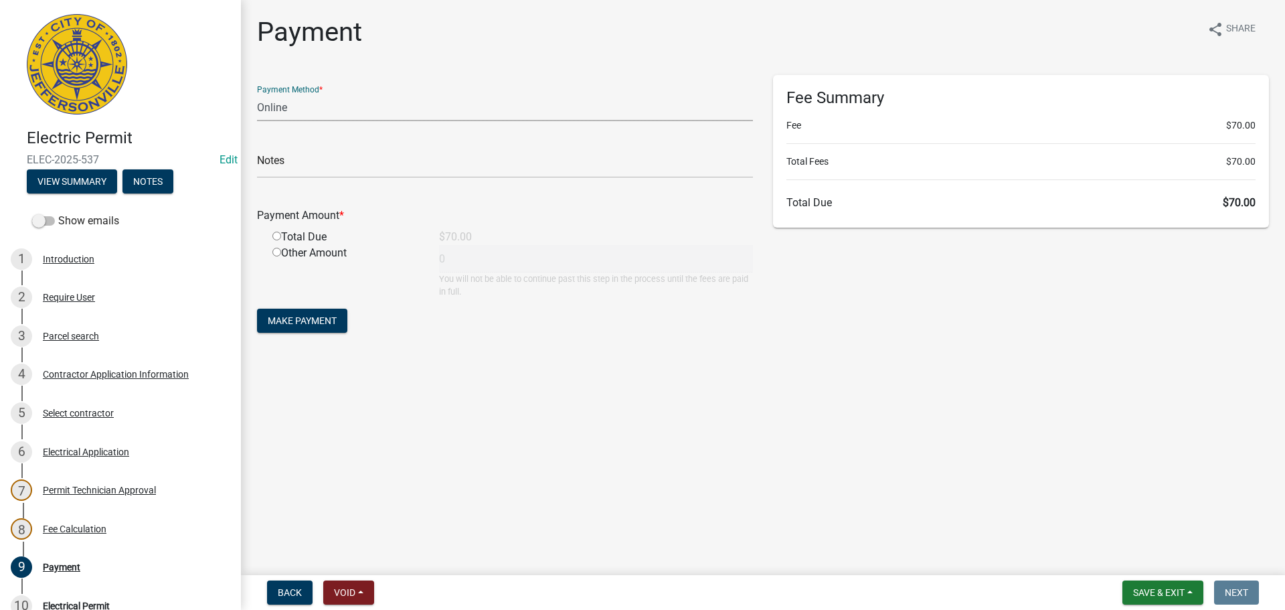
click at [434, 110] on select "Credit Card POS Check Cash Online" at bounding box center [505, 107] width 496 height 27
select select "1: 0"
click at [257, 94] on select "Credit Card POS Check Cash Online" at bounding box center [505, 107] width 496 height 27
click at [380, 168] on input "text" at bounding box center [505, 164] width 496 height 27
type input "1997"
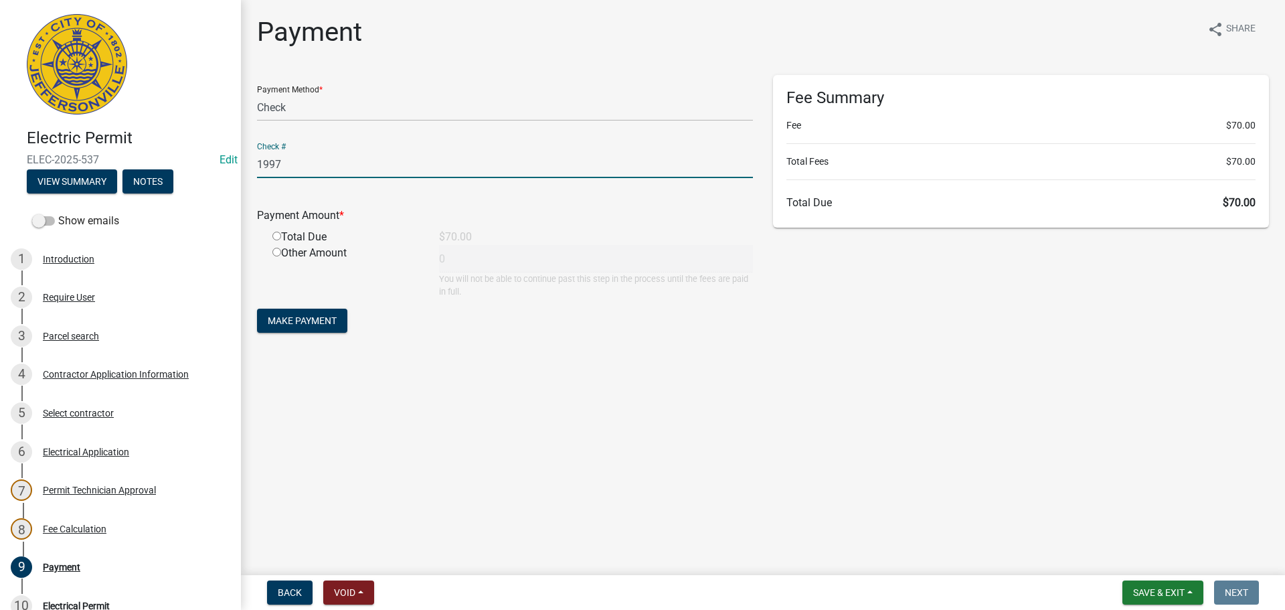
click at [277, 234] on input "radio" at bounding box center [276, 236] width 9 height 9
radio input "true"
type input "70"
click at [296, 321] on span "Make Payment" at bounding box center [302, 320] width 69 height 11
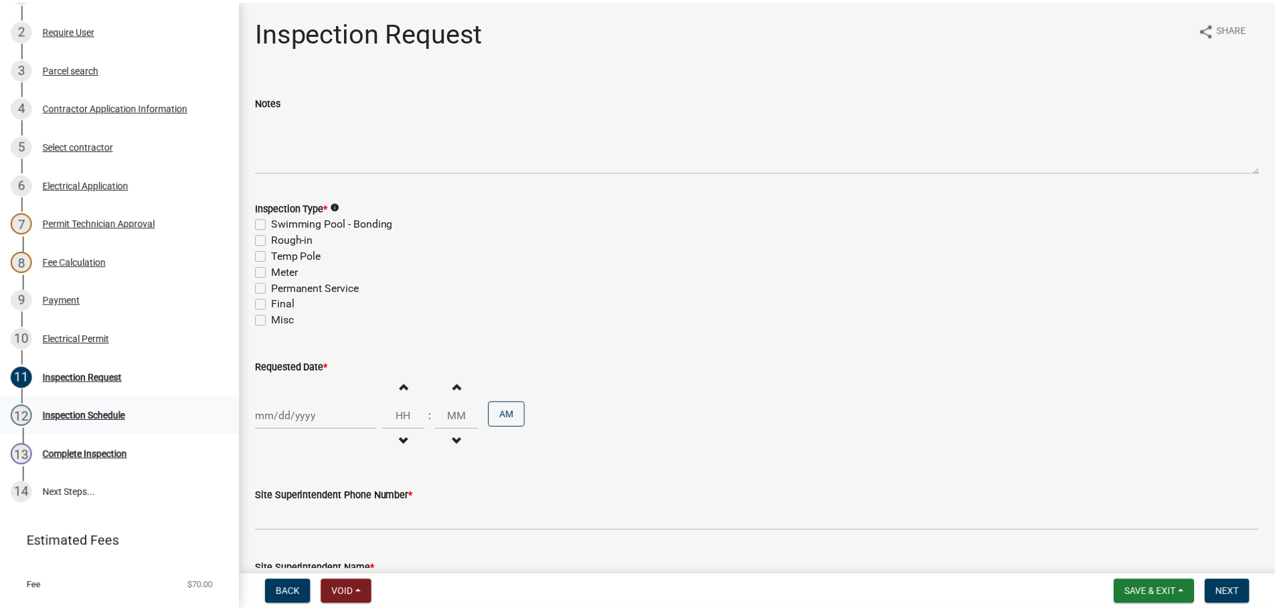
scroll to position [268, 0]
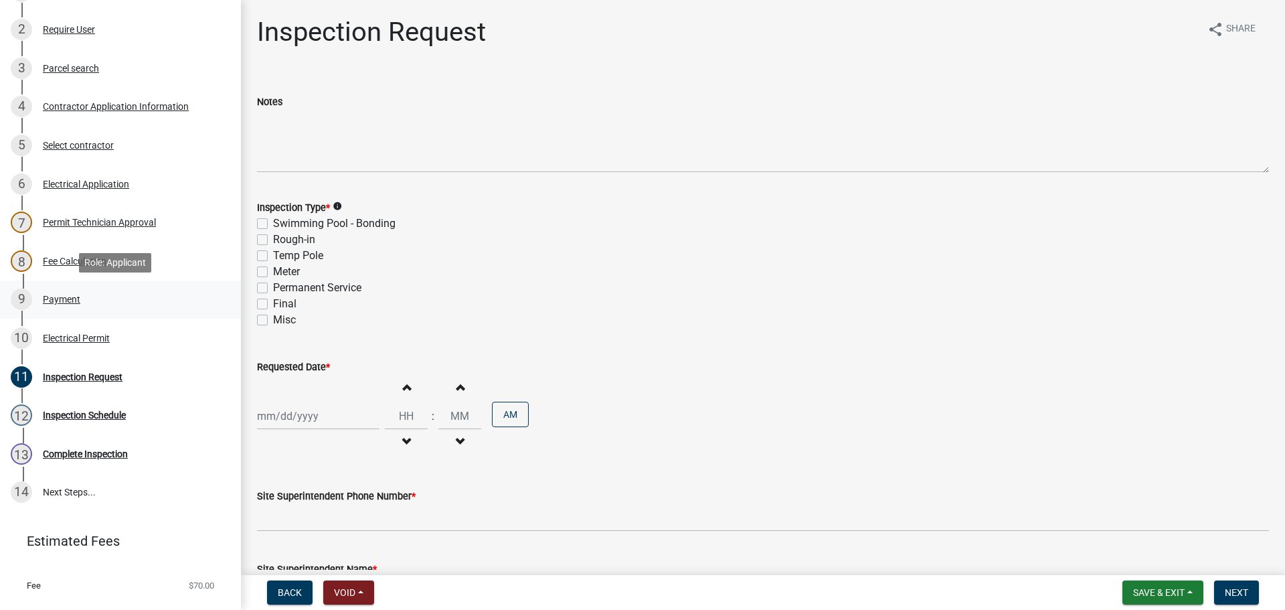
click at [62, 300] on div "Payment" at bounding box center [61, 299] width 37 height 9
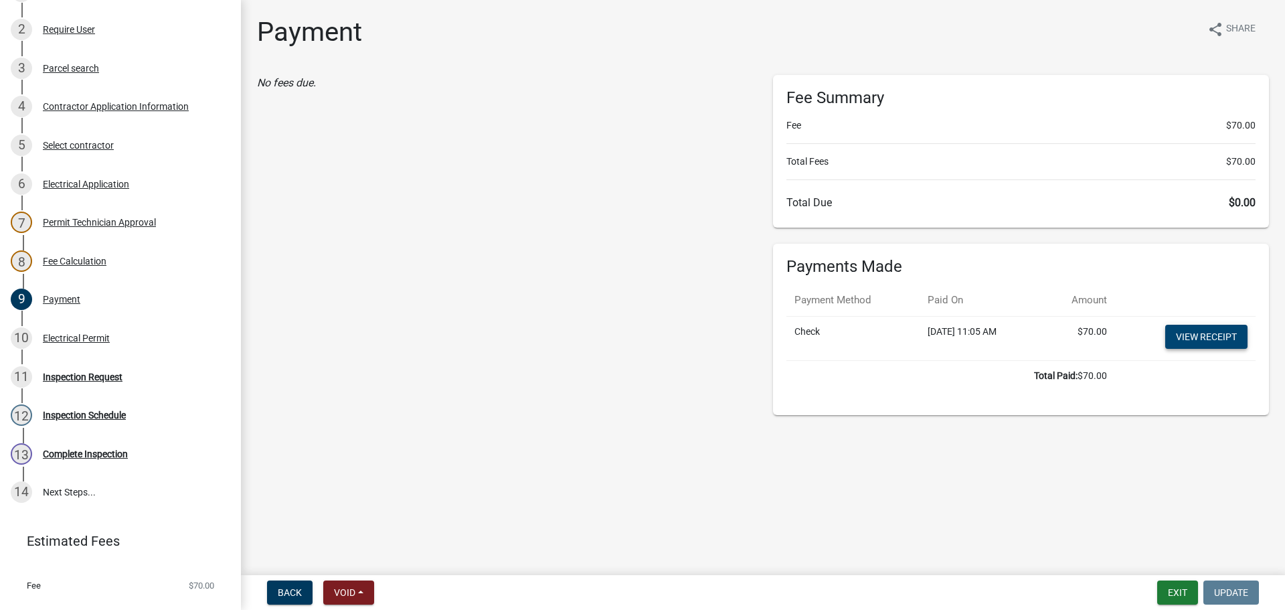
click at [1200, 332] on link "View receipt" at bounding box center [1207, 337] width 82 height 24
click at [63, 336] on div "Electrical Permit" at bounding box center [76, 337] width 67 height 9
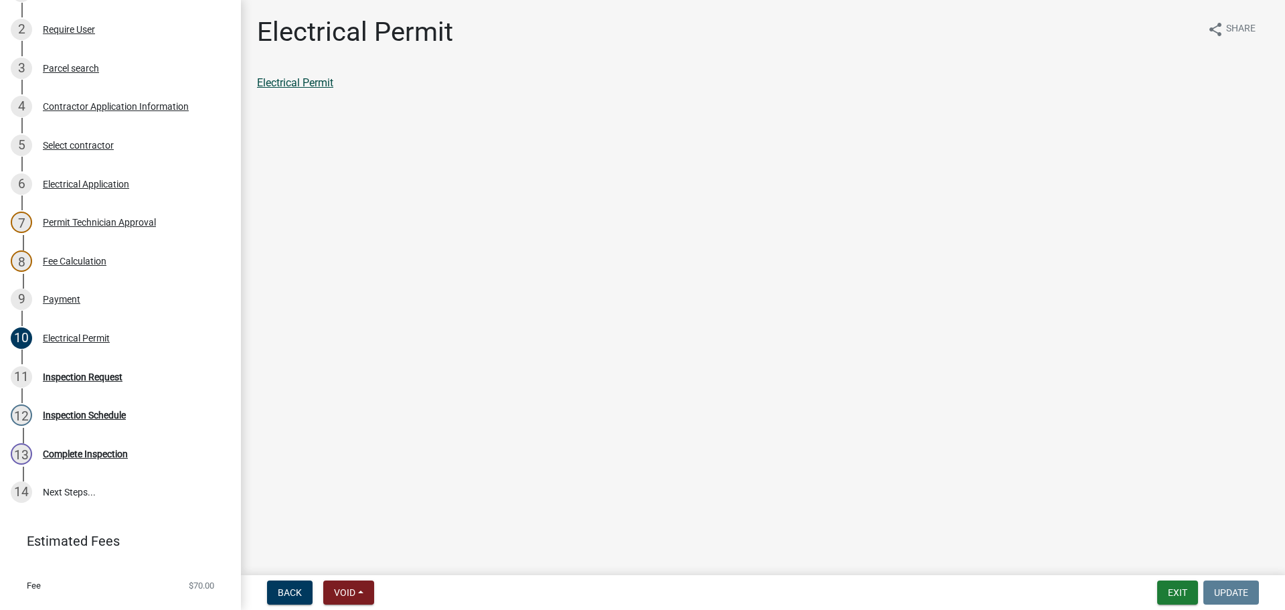
click at [321, 83] on link "Electrical Permit" at bounding box center [295, 82] width 76 height 13
click at [64, 297] on div "Payment" at bounding box center [61, 299] width 37 height 9
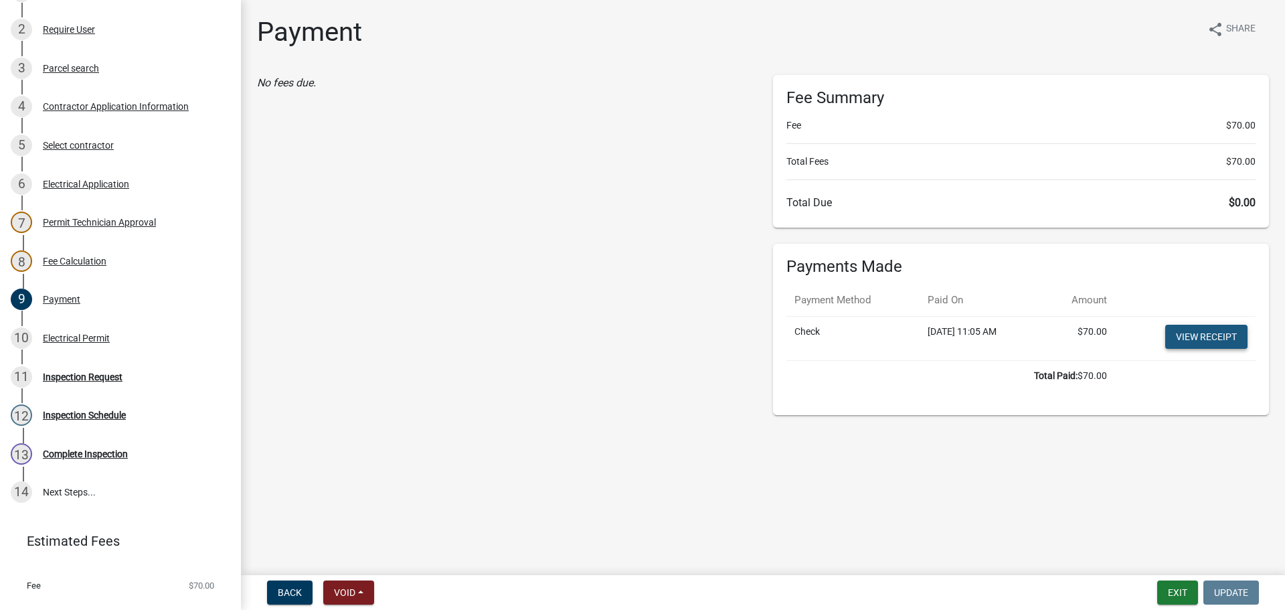
click at [1196, 334] on link "View receipt" at bounding box center [1207, 337] width 82 height 24
click at [1181, 595] on button "Exit" at bounding box center [1178, 592] width 41 height 24
